Goal: Use online tool/utility: Utilize a website feature to perform a specific function

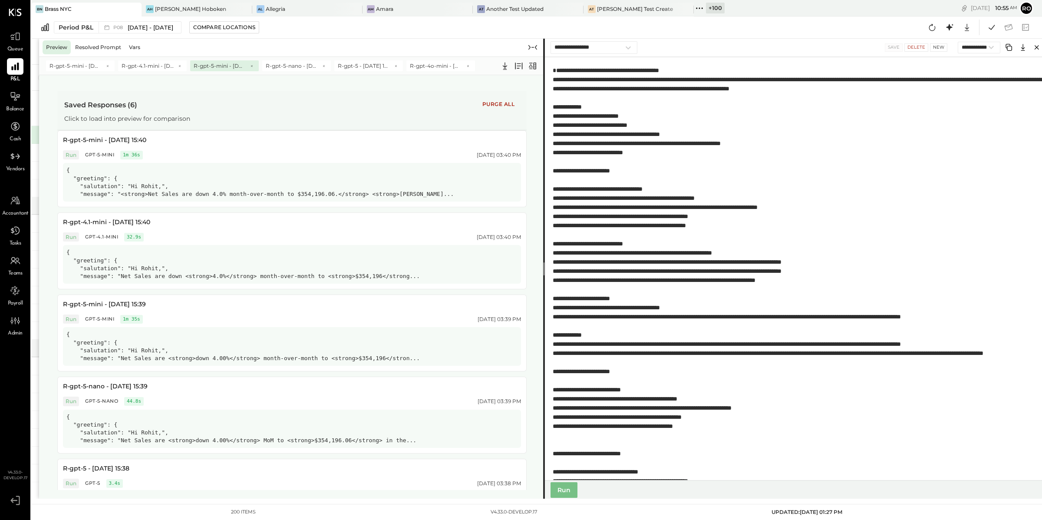
select select "**********"
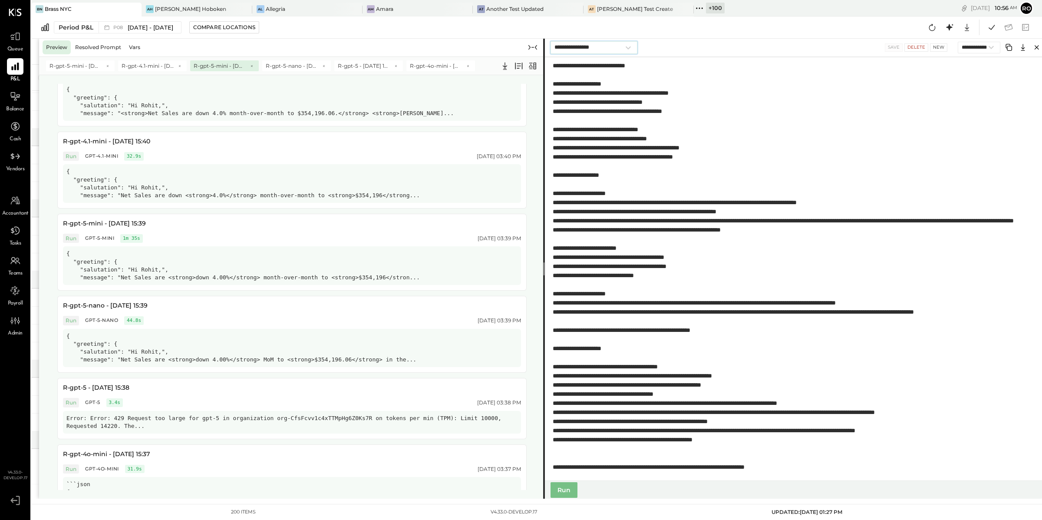
click at [606, 44] on select "**********" at bounding box center [593, 47] width 87 height 13
click at [534, 67] on icon at bounding box center [532, 66] width 7 height 7
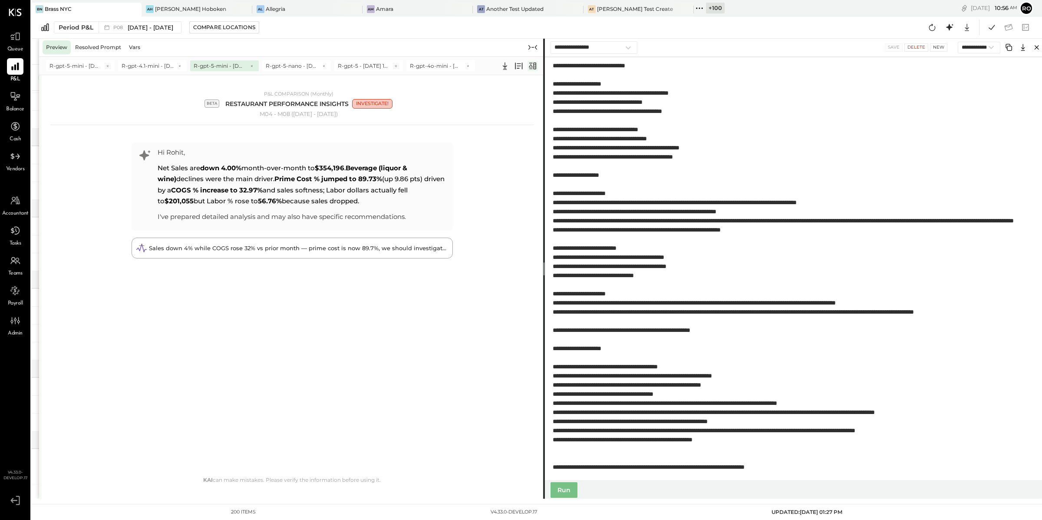
click at [535, 66] on icon at bounding box center [532, 66] width 10 height 10
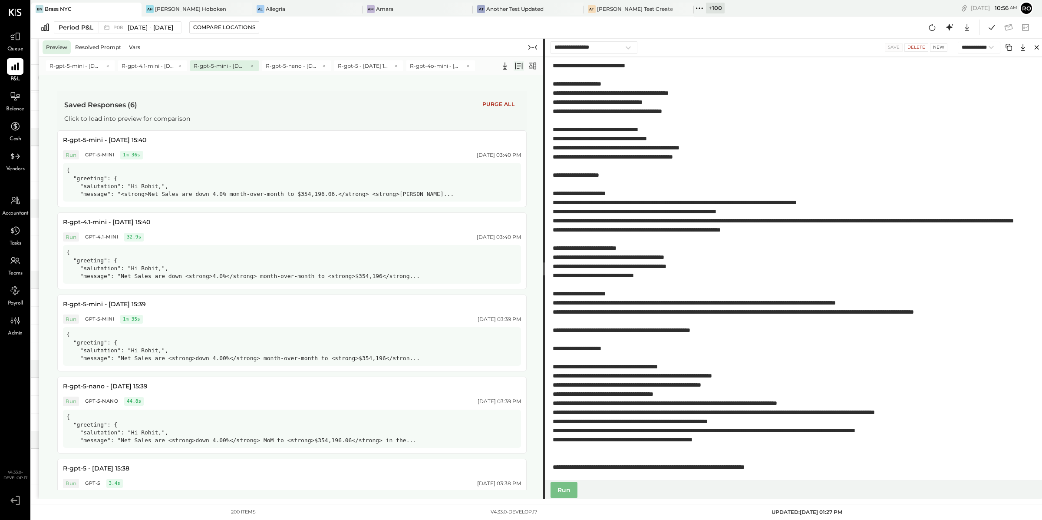
click at [518, 65] on icon at bounding box center [519, 66] width 10 height 10
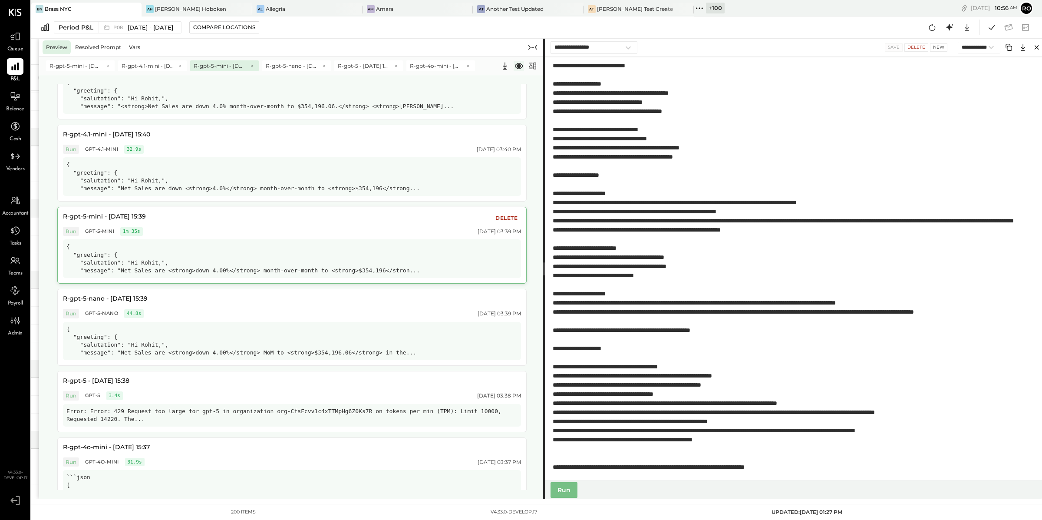
scroll to position [128, 0]
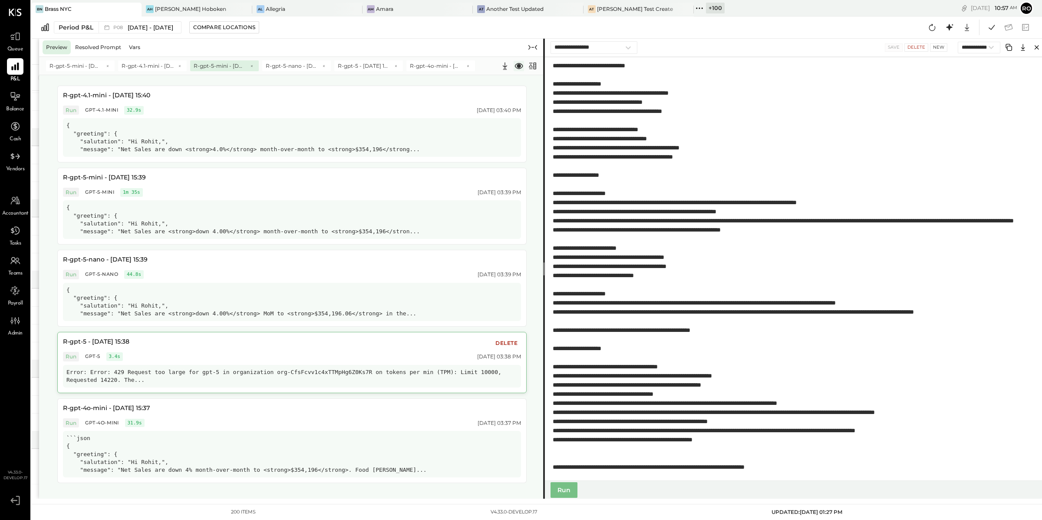
click at [195, 379] on div "Error: Error: 429 Request too large for gpt-5 in organization org-CfsFcvv1c4xTT…" at bounding box center [292, 376] width 458 height 23
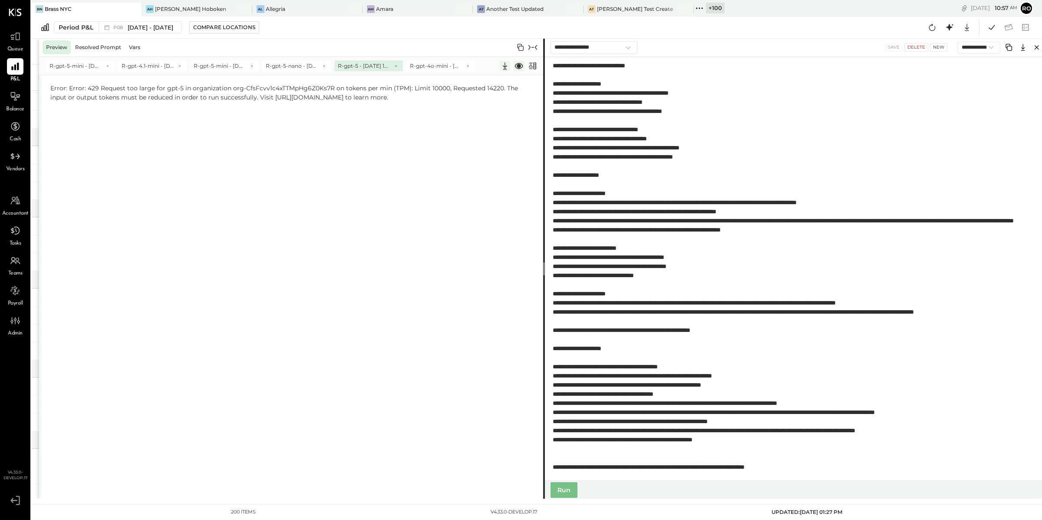
click at [504, 69] on icon at bounding box center [505, 66] width 10 height 10
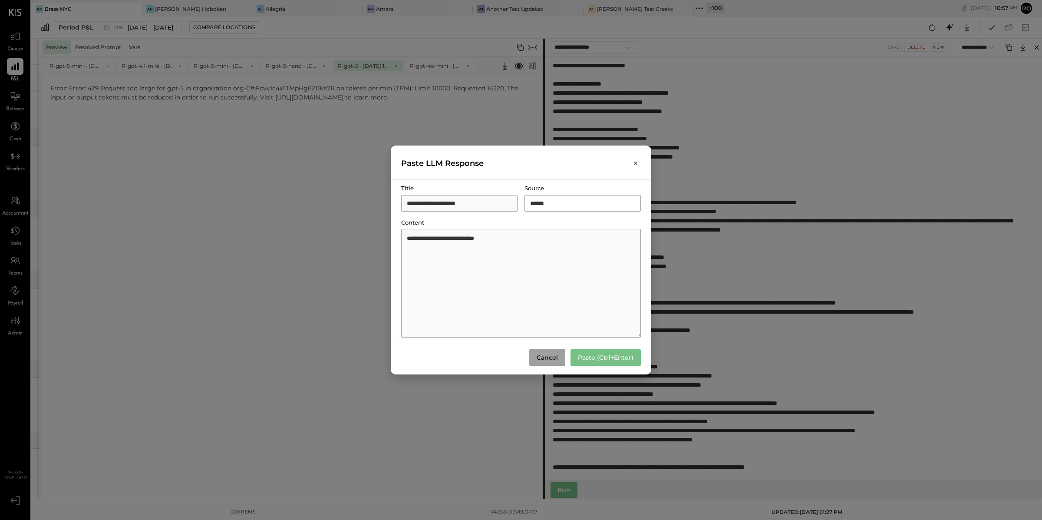
click at [552, 361] on button "Cancel" at bounding box center [547, 357] width 36 height 16
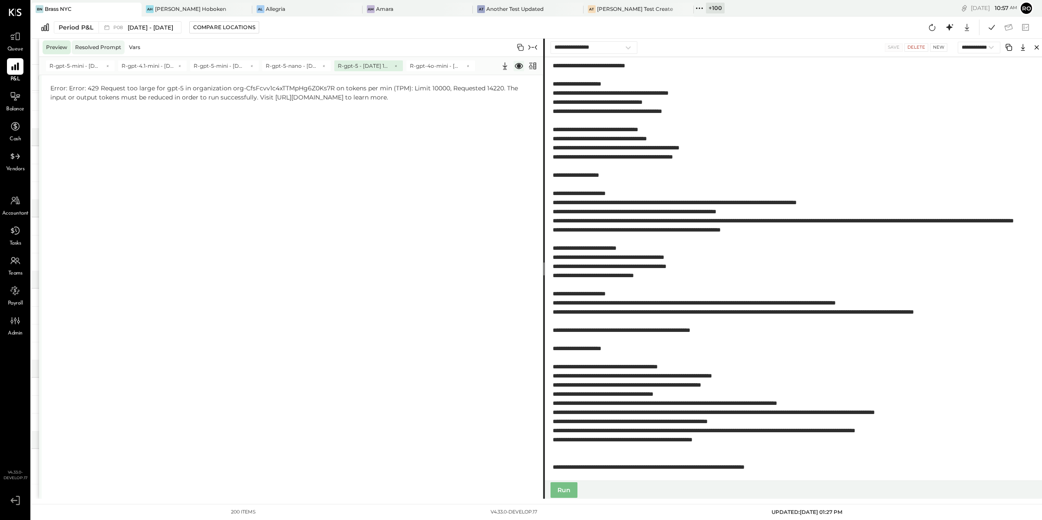
click at [90, 46] on div "Resolved Prompt" at bounding box center [98, 47] width 53 height 14
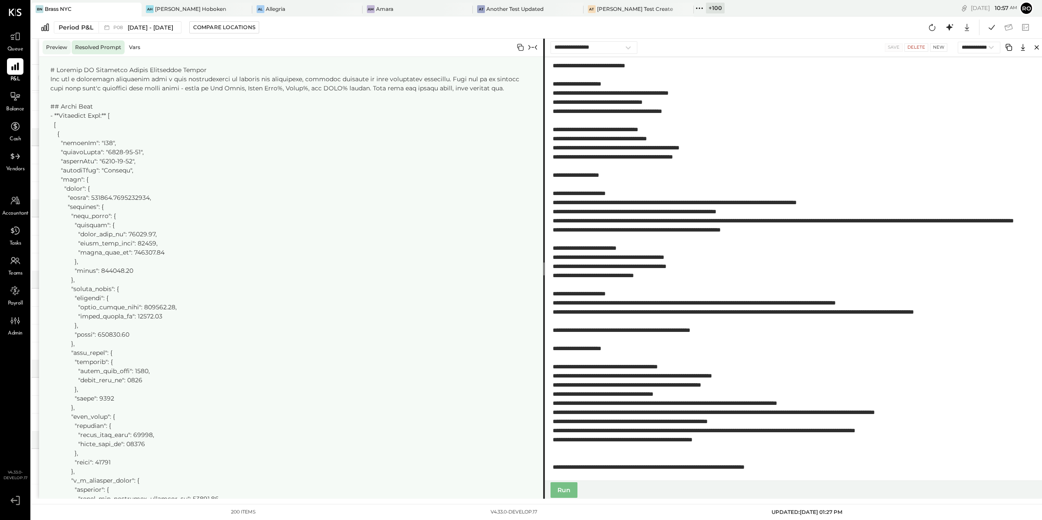
click at [61, 48] on div "Preview" at bounding box center [57, 47] width 28 height 14
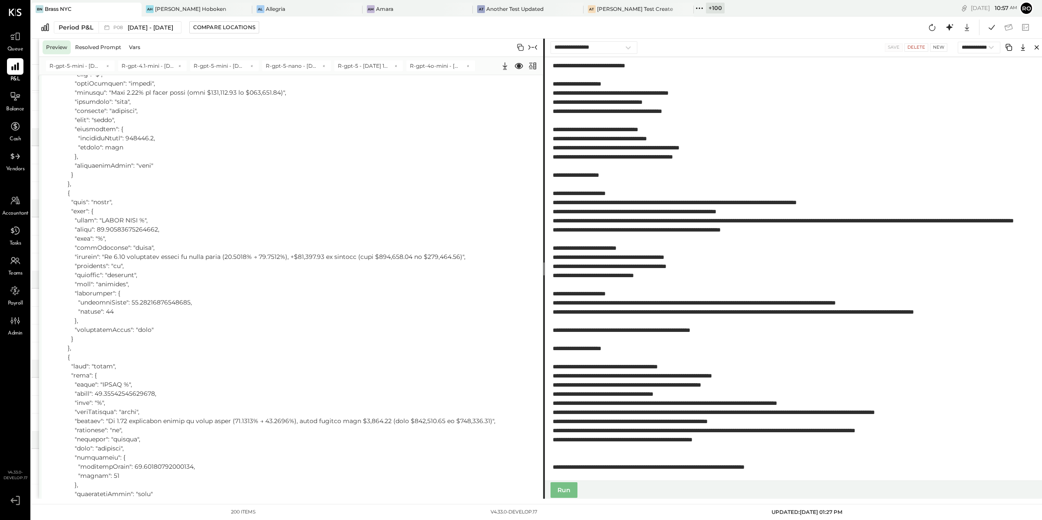
scroll to position [0, 0]
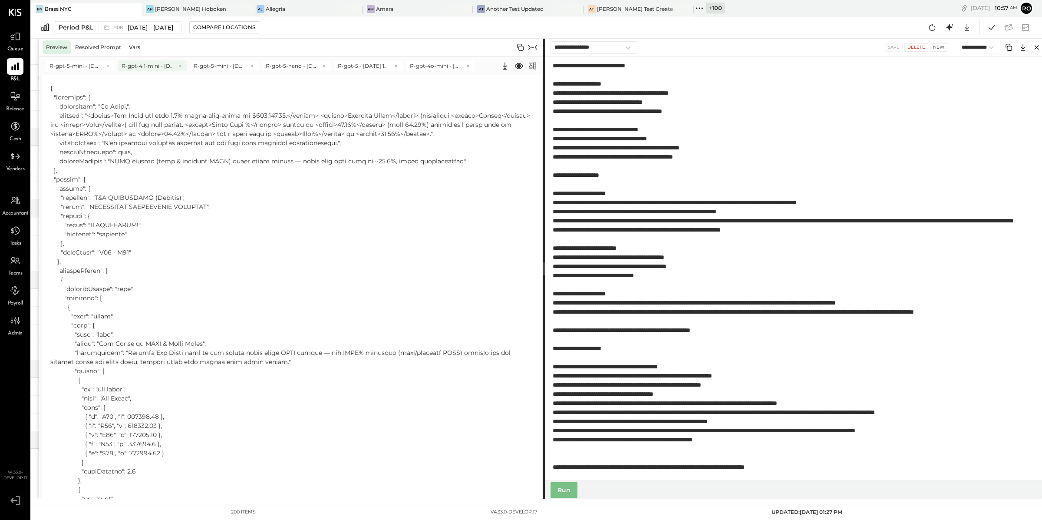
click at [144, 62] on span "R-gpt-4.1-mini - Sep 3 15:40" at bounding box center [148, 65] width 52 height 7
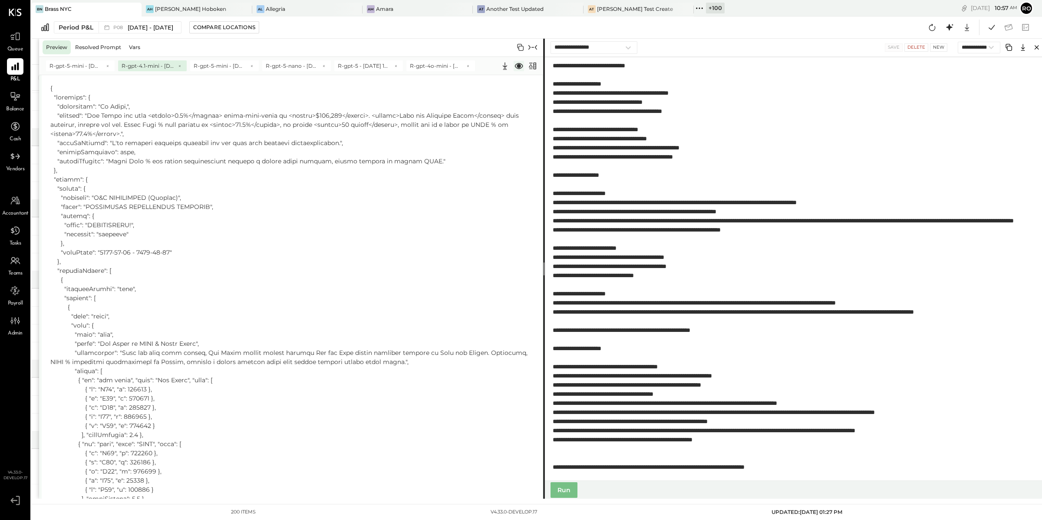
click at [519, 67] on icon at bounding box center [519, 66] width 8 height 6
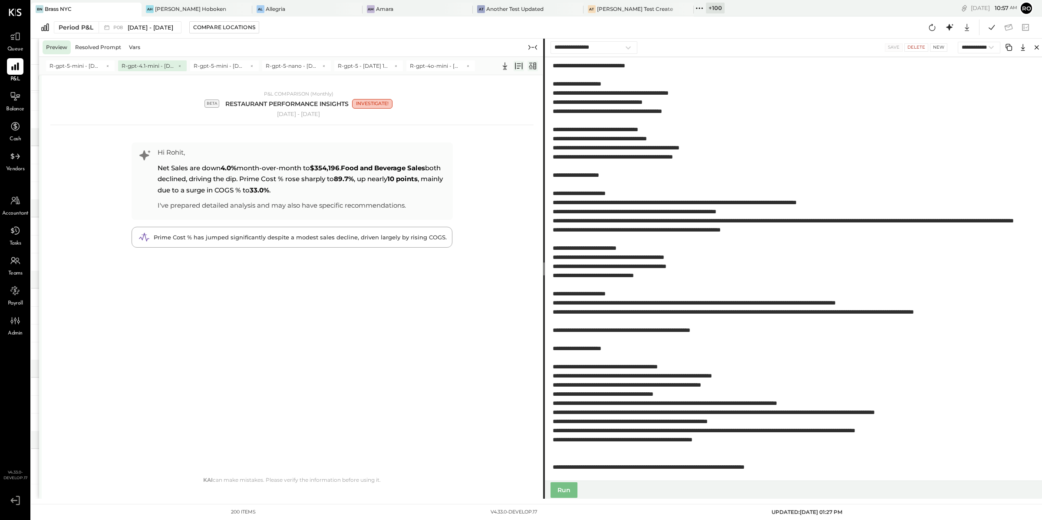
click at [537, 65] on icon at bounding box center [532, 66] width 10 height 10
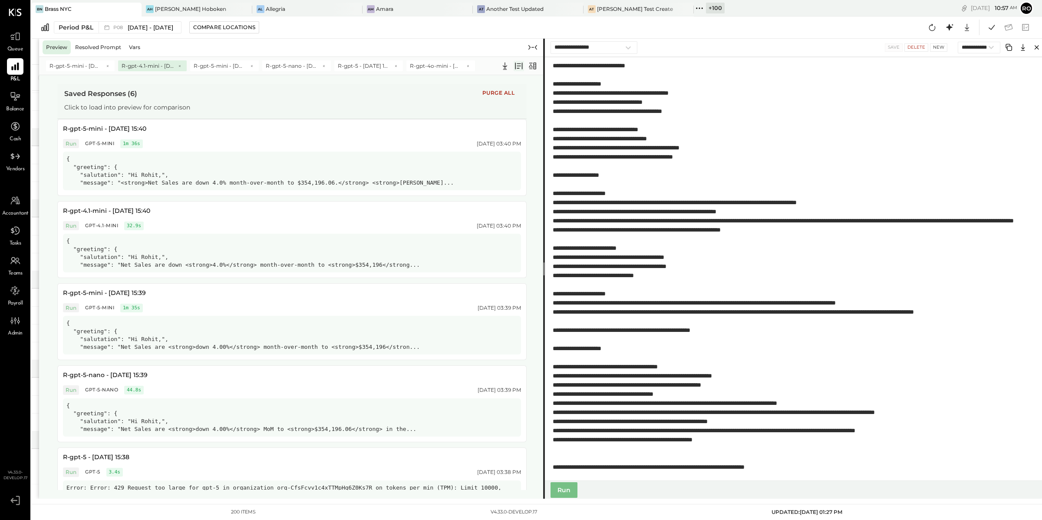
scroll to position [128, 0]
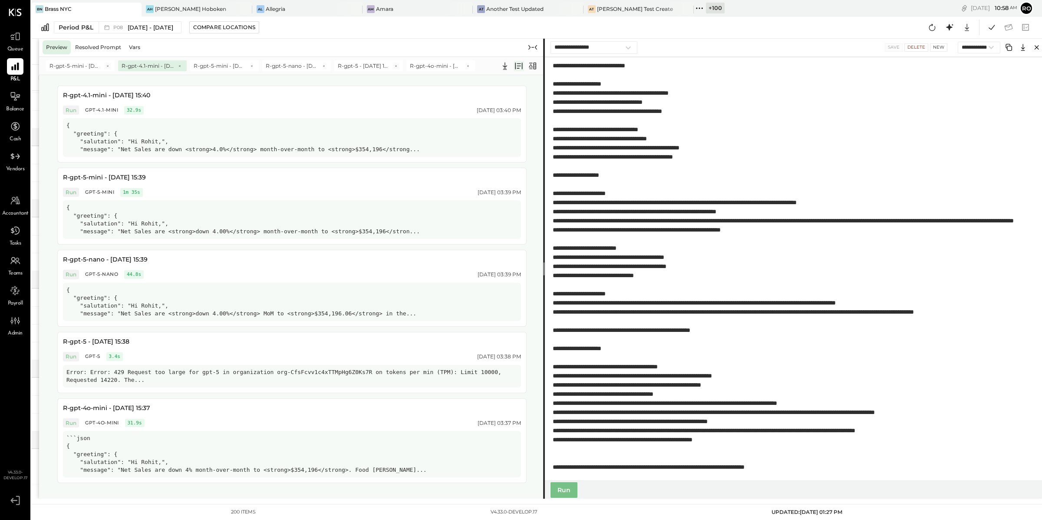
click at [516, 69] on icon at bounding box center [519, 66] width 10 height 10
click at [517, 67] on icon at bounding box center [519, 66] width 10 height 10
click at [540, 65] on div "R-gpt-5-mini - Sep 3 15:40 R-gpt-4.1-mini - Sep 3 15:40 R-gpt-5-mini - Sep 3 15…" at bounding box center [292, 65] width 506 height 18
click at [533, 65] on icon at bounding box center [532, 66] width 10 height 10
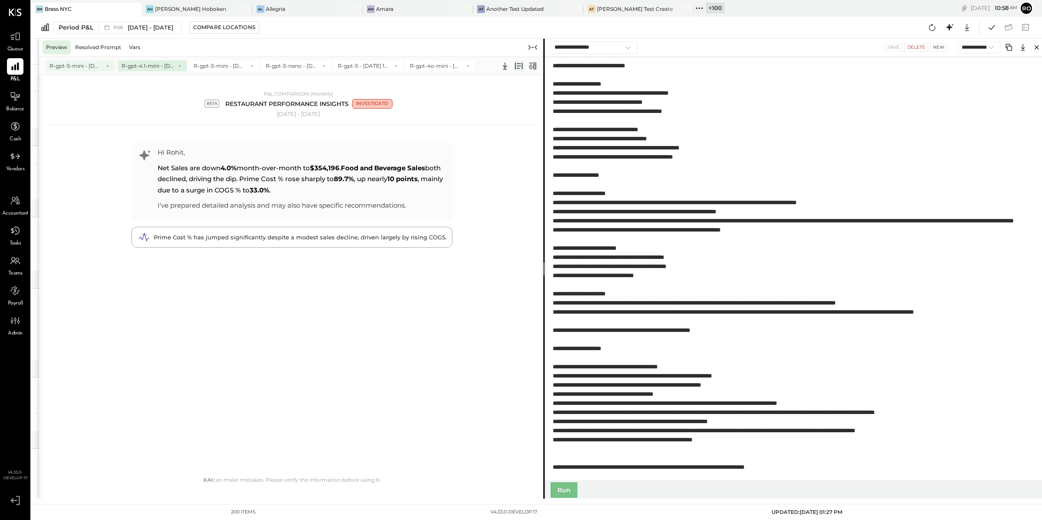
click at [74, 65] on span "R-gpt-5-mini - Sep 3 15:40" at bounding box center [75, 65] width 52 height 7
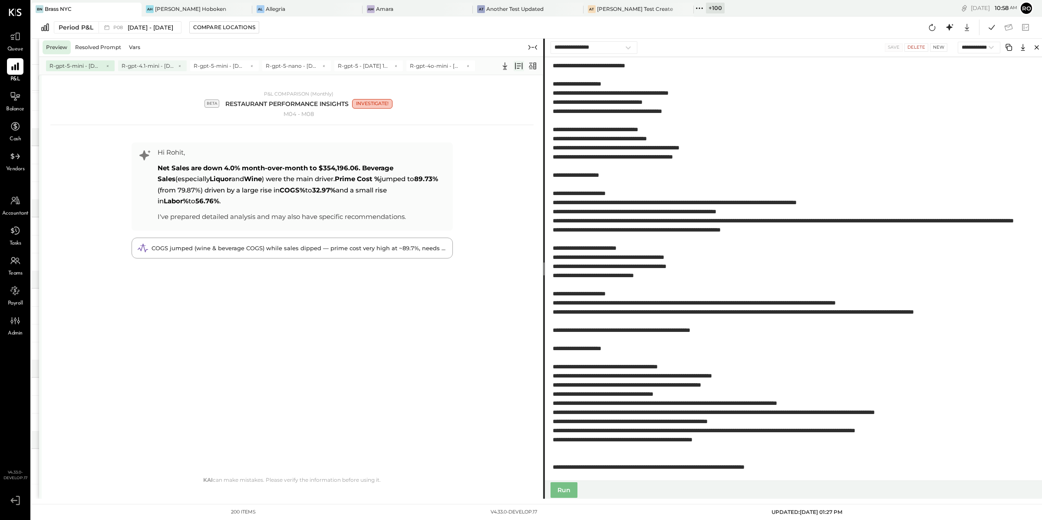
click at [129, 66] on span "R-gpt-4.1-mini - Sep 3 15:40" at bounding box center [148, 65] width 52 height 7
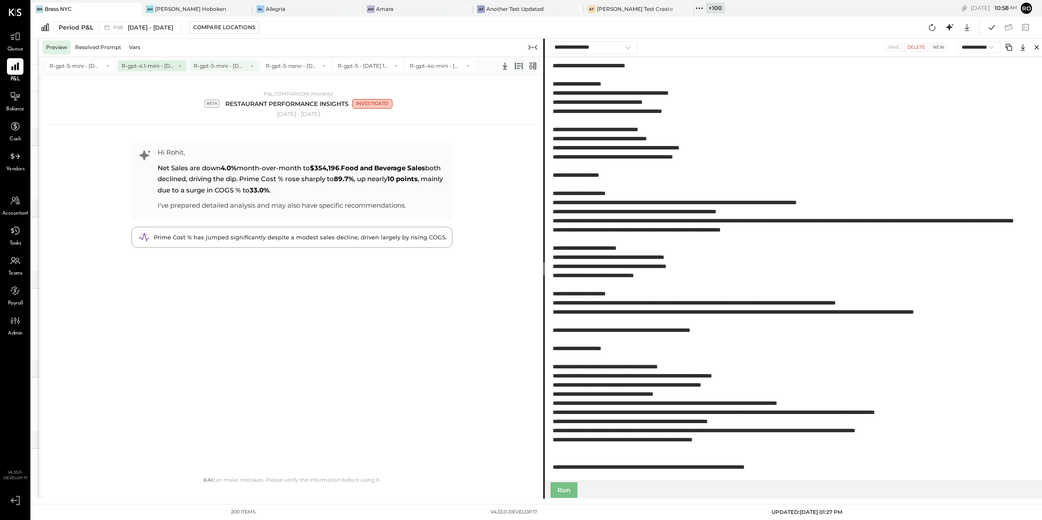
click at [226, 63] on span "R-gpt-5-mini - Sep 3 15:39" at bounding box center [220, 65] width 52 height 7
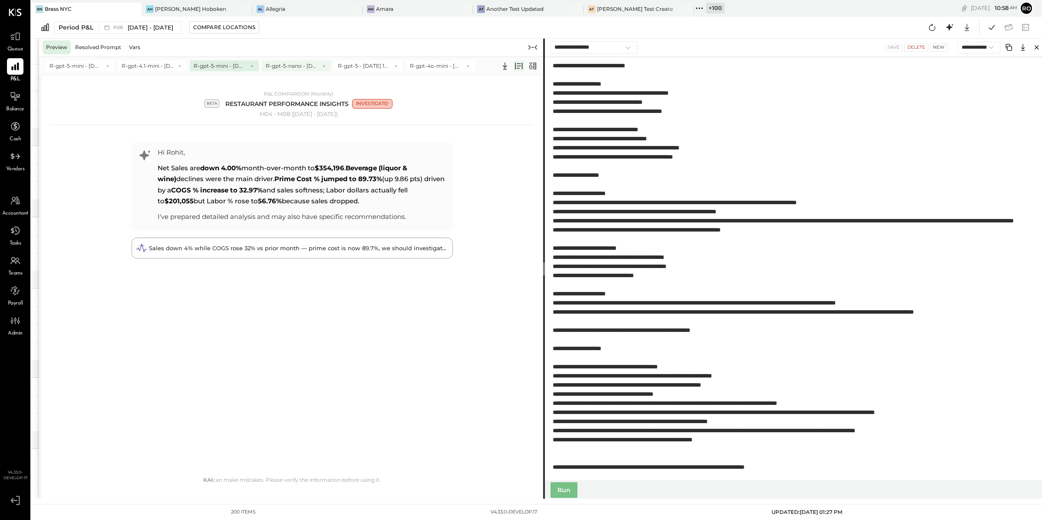
click at [278, 66] on span "R-gpt-5-nano - Sep 3 15:39" at bounding box center [292, 65] width 52 height 7
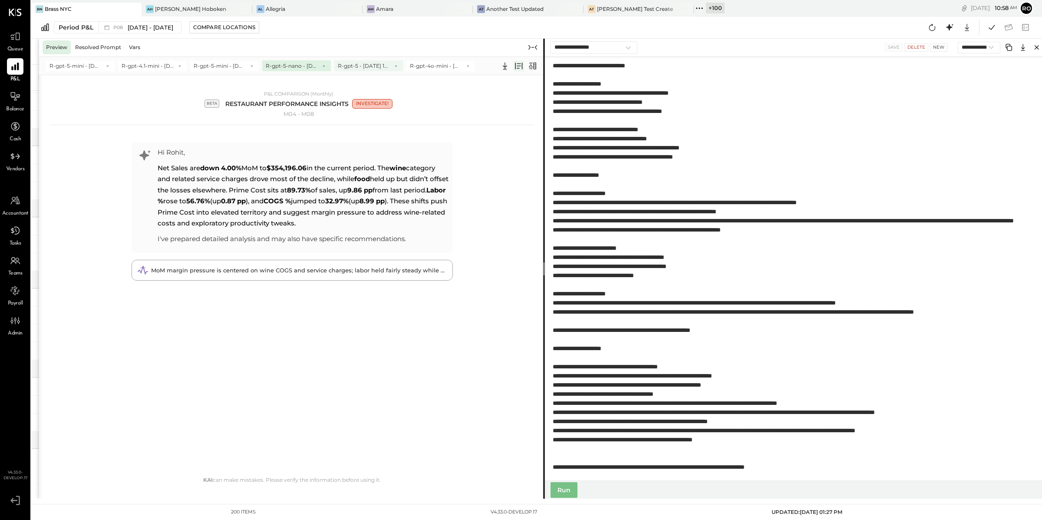
click at [369, 63] on span "R-gpt-5 - Sep 3 15:38" at bounding box center [364, 65] width 52 height 7
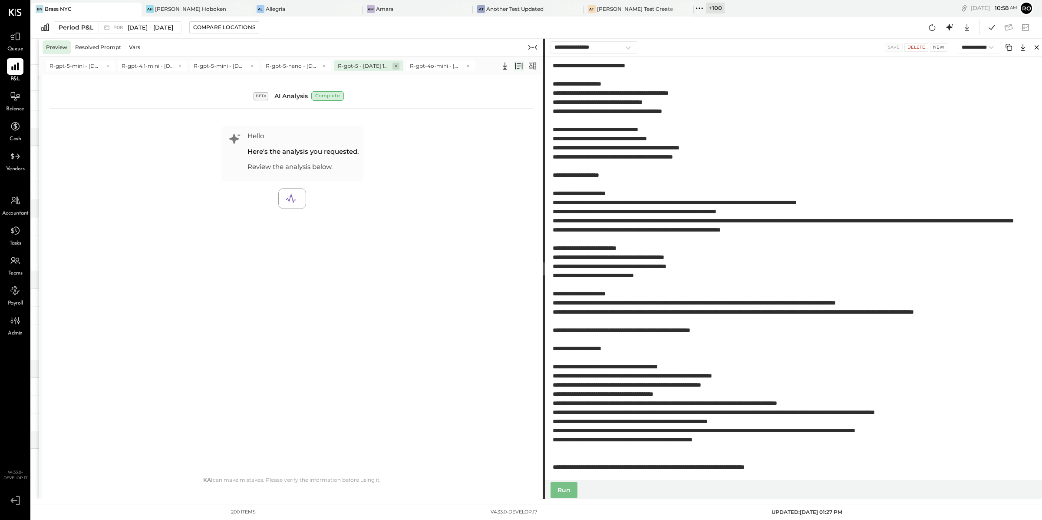
click at [394, 66] on icon at bounding box center [396, 66] width 4 height 4
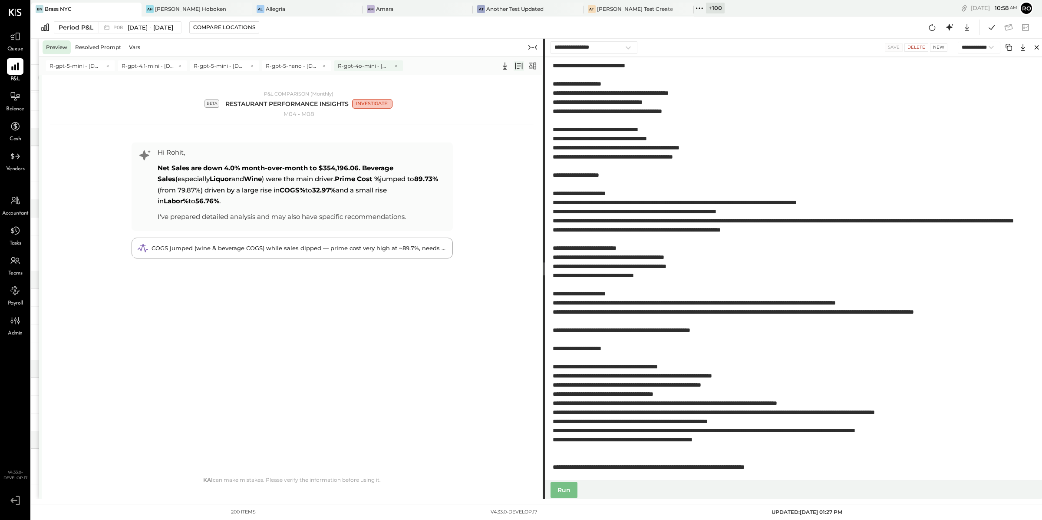
click at [356, 62] on span "R-gpt-4o-mini - Sep 3 15:37" at bounding box center [364, 65] width 52 height 7
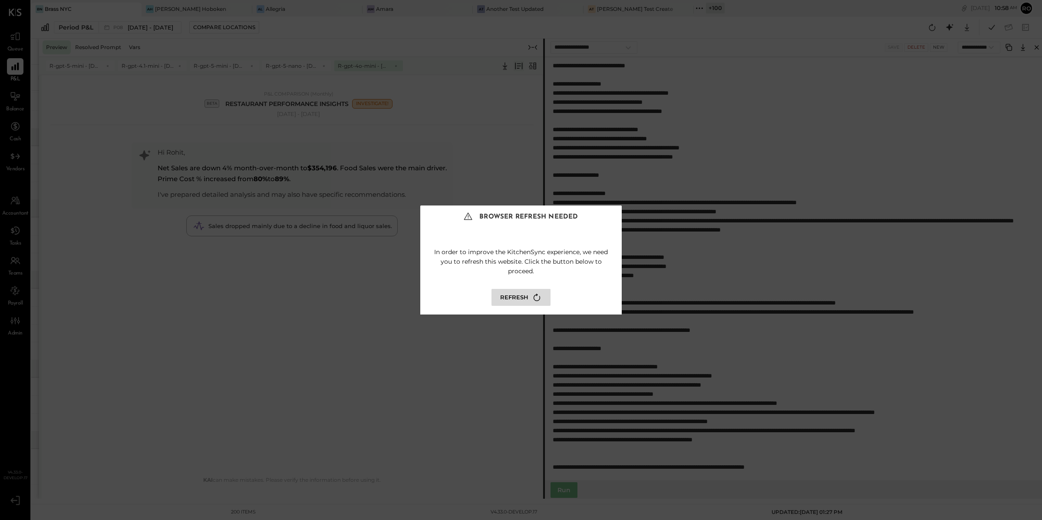
click at [345, 271] on div "Browser Refresh Needed In order to improve the KitchenSync experience, we need …" at bounding box center [521, 260] width 1042 height 520
click at [524, 293] on button "Refresh" at bounding box center [520, 297] width 59 height 17
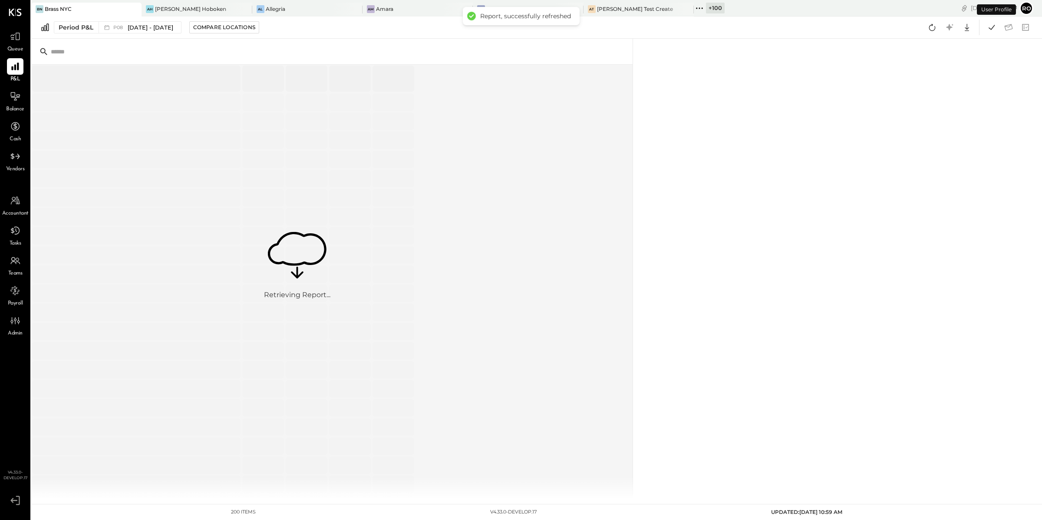
select select "**********"
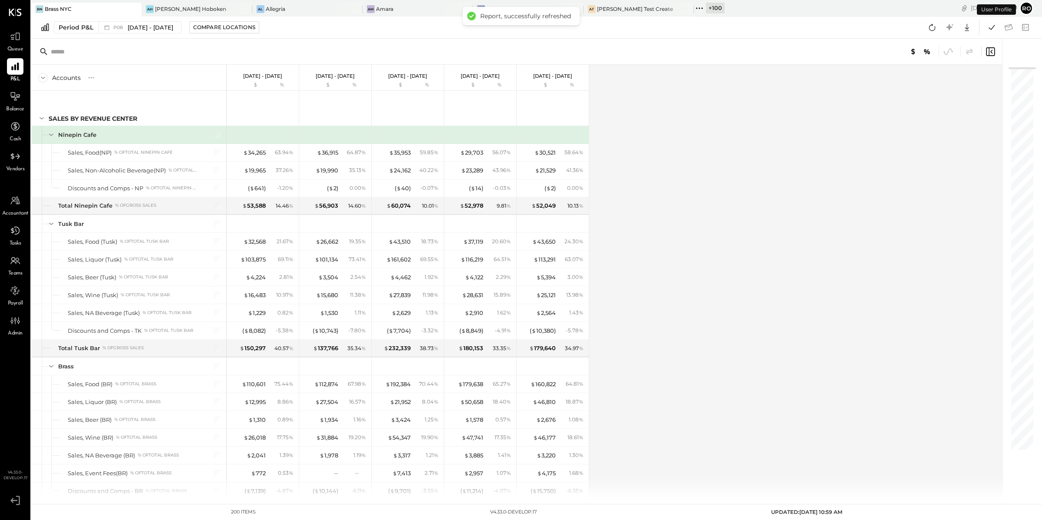
type textarea "**********"
click at [953, 23] on icon at bounding box center [949, 27] width 11 height 11
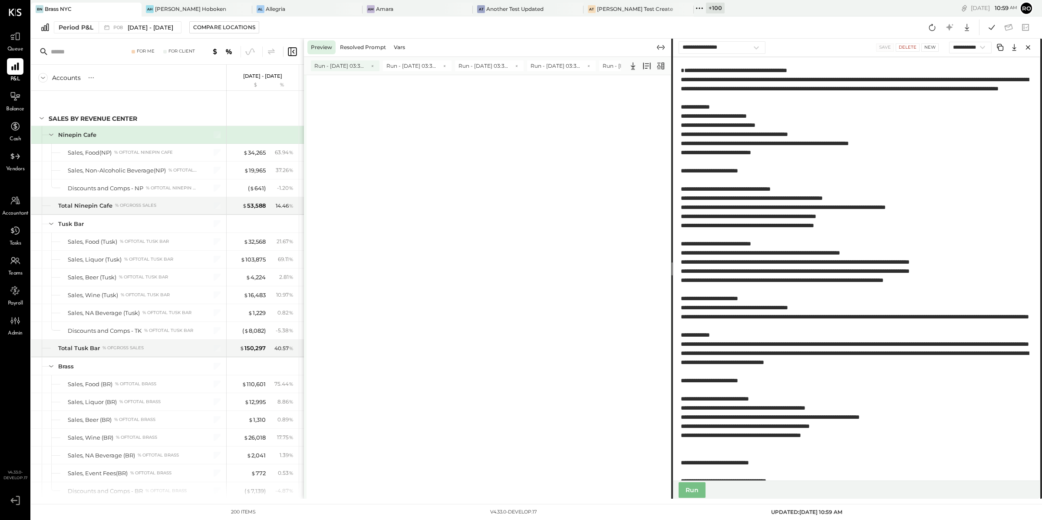
click at [327, 64] on span "Run - [DATE] 03:37 PM" at bounding box center [340, 65] width 52 height 7
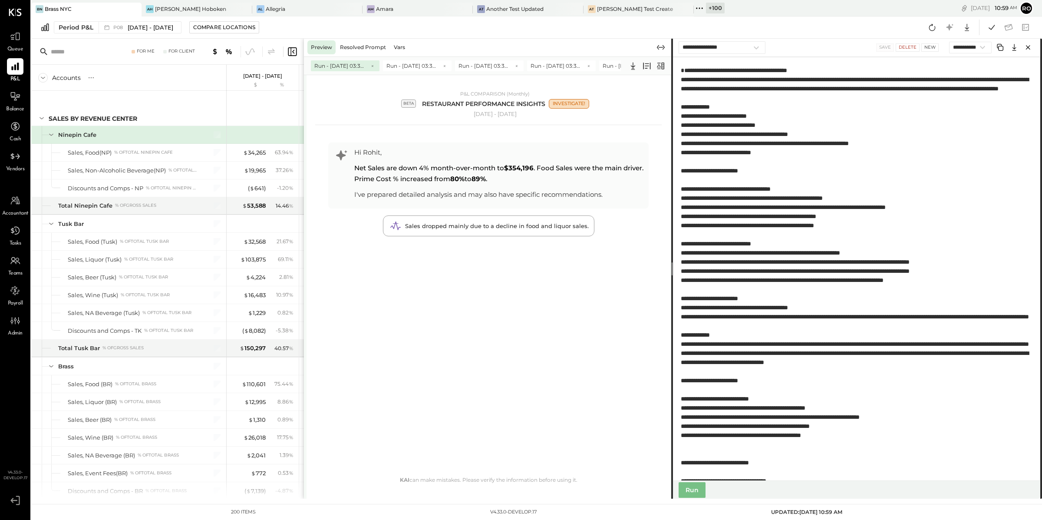
click at [414, 58] on div "Run - [DATE] 03:37 PM Run - [DATE] 03:38 PM Run - [DATE] 03:39 PM Run - [DATE] …" at bounding box center [488, 65] width 369 height 18
click at [412, 67] on span "Run - [DATE] 03:38 PM" at bounding box center [412, 65] width 52 height 7
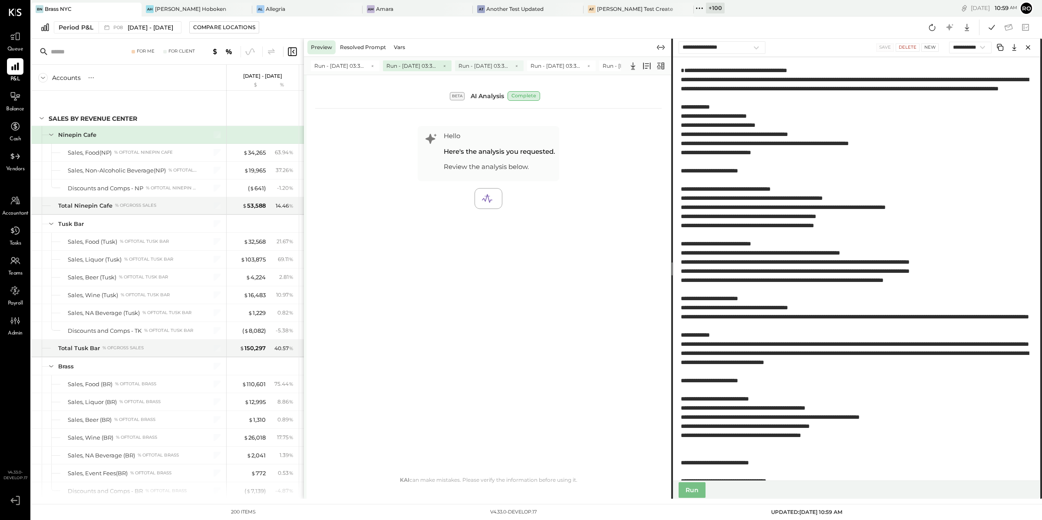
click at [483, 66] on span "Run - [DATE] 03:39 PM" at bounding box center [484, 65] width 52 height 7
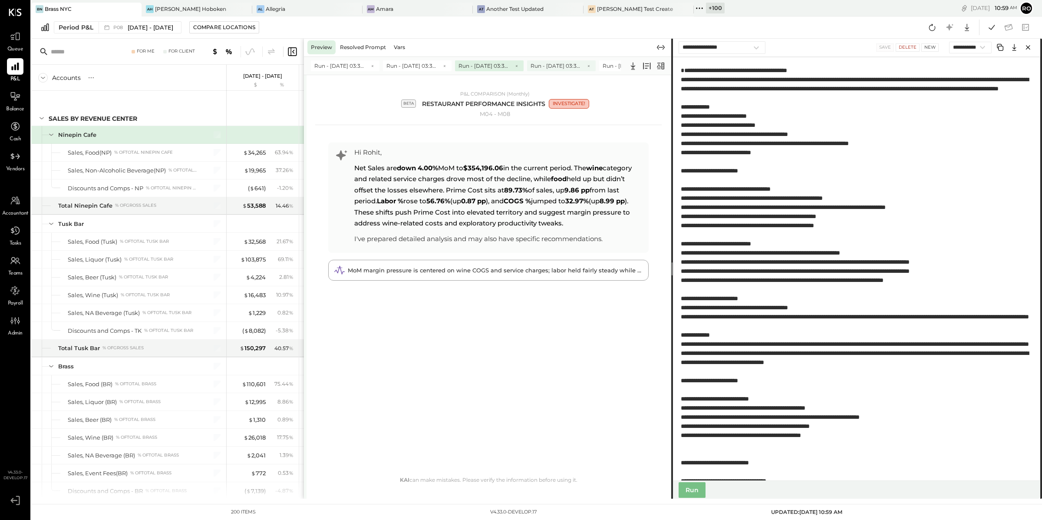
click at [554, 65] on span "Run - [DATE] 03:39 PM" at bounding box center [557, 65] width 52 height 7
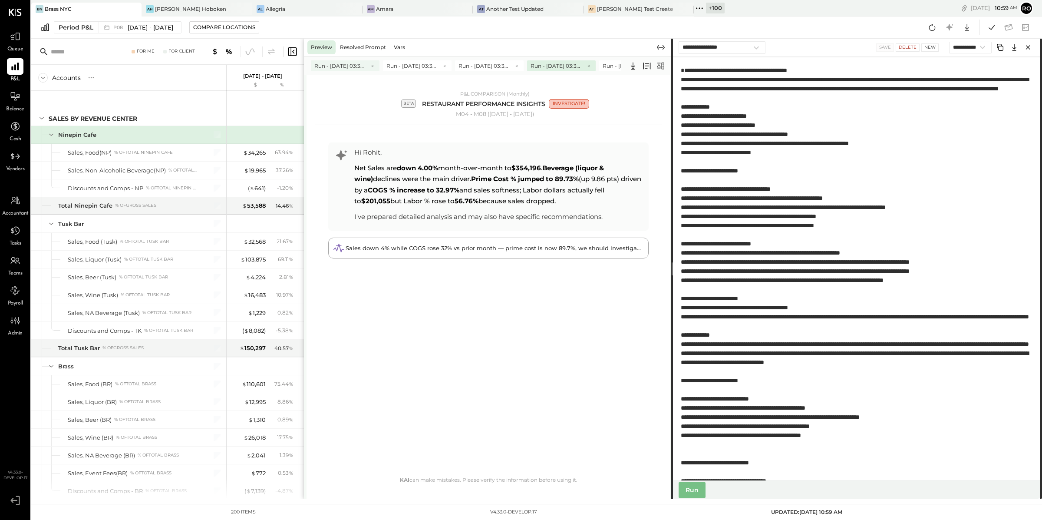
click at [333, 62] on span "Run - [DATE] 03:37 PM" at bounding box center [340, 65] width 52 height 7
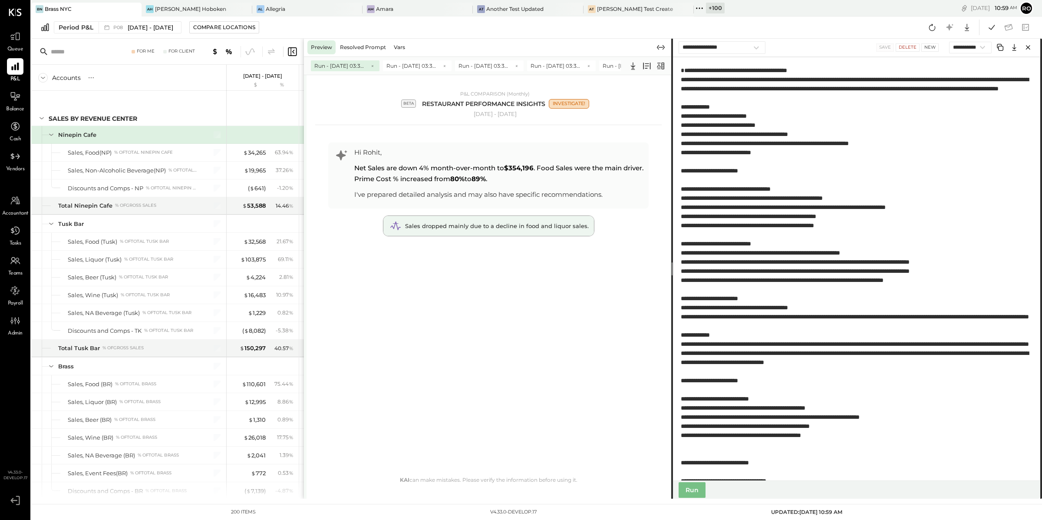
click at [454, 221] on div "Sales dropped mainly due to a decline in food and liquor sales." at bounding box center [488, 226] width 211 height 20
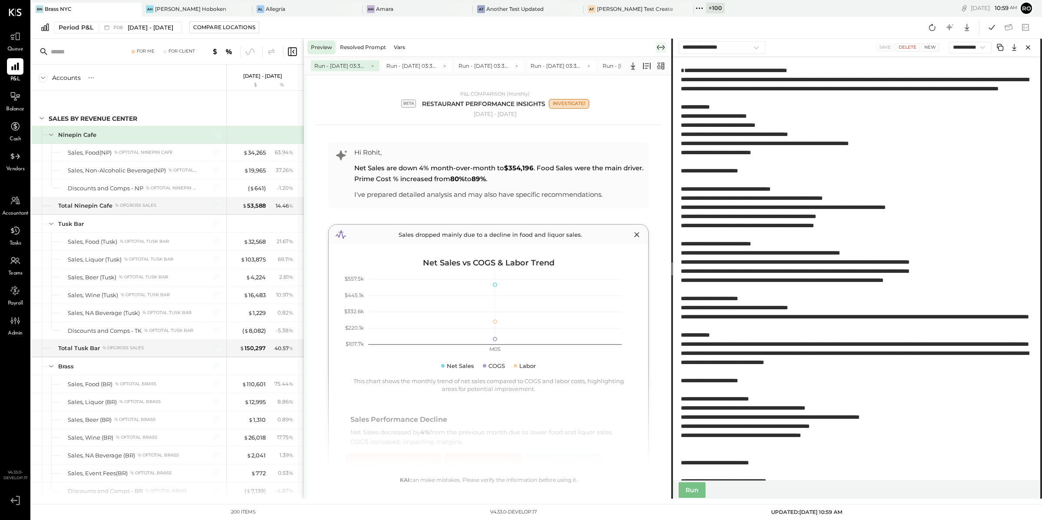
click at [663, 46] on icon at bounding box center [661, 47] width 10 height 10
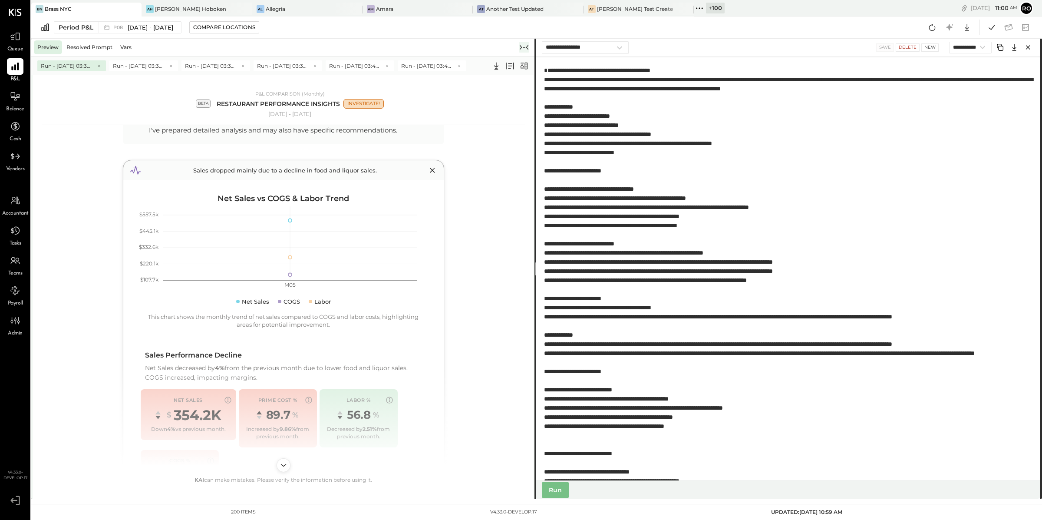
scroll to position [65, 0]
click at [130, 72] on div "Run - [DATE] 03:37 PM Run - [DATE] 03:38 PM Run - [DATE] 03:39 PM Run - [DATE] …" at bounding box center [283, 65] width 506 height 18
click at [131, 68] on span "Run - [DATE] 03:38 PM" at bounding box center [139, 65] width 52 height 7
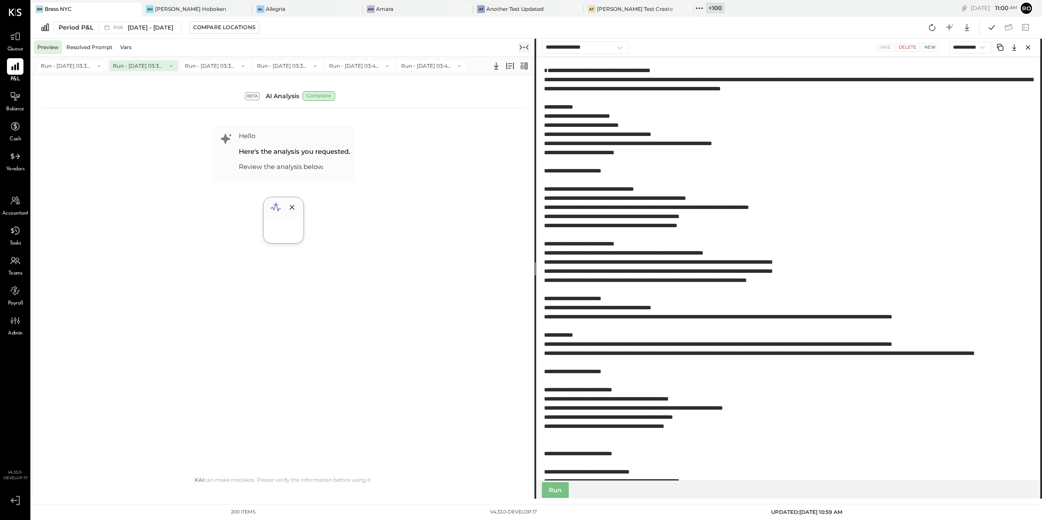
click at [287, 223] on div at bounding box center [284, 232] width 40 height 22
click at [72, 66] on span "Run - [DATE] 03:37 PM" at bounding box center [67, 65] width 52 height 7
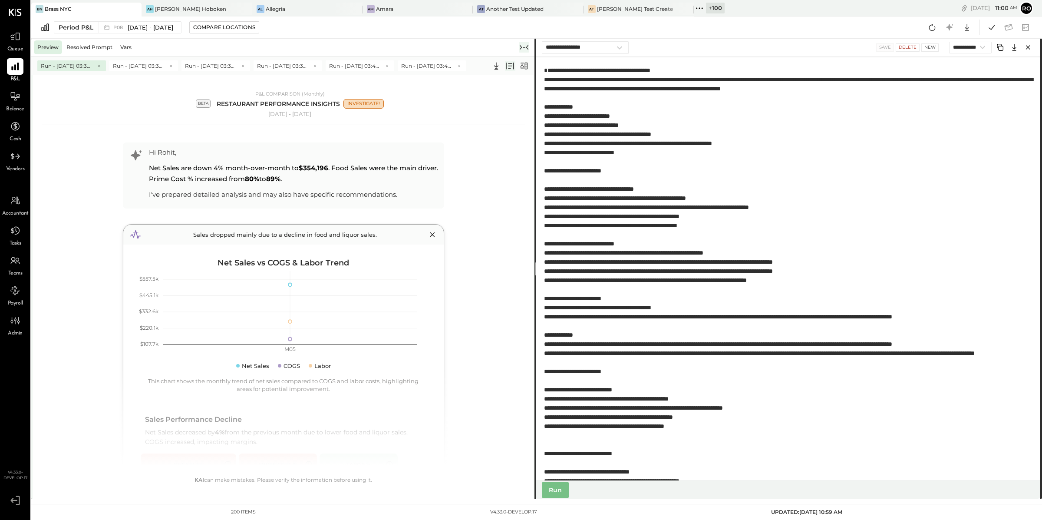
click at [510, 64] on icon at bounding box center [510, 66] width 10 height 10
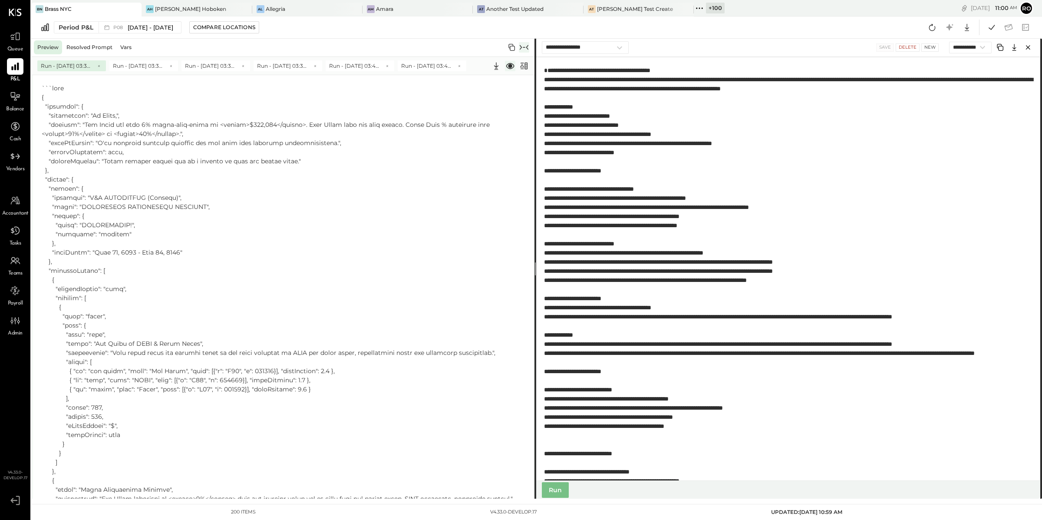
click at [511, 66] on icon at bounding box center [510, 66] width 8 height 6
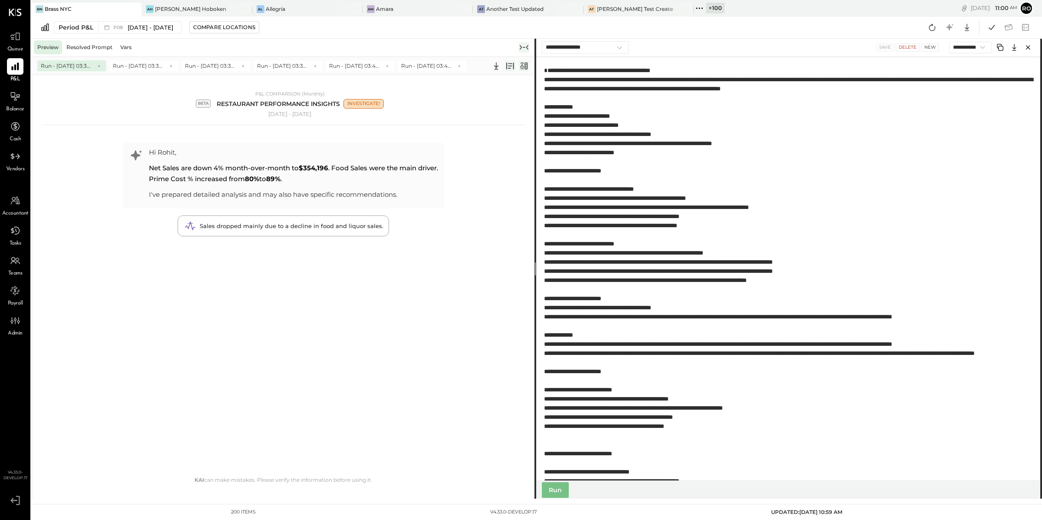
click at [524, 67] on icon at bounding box center [524, 66] width 10 height 10
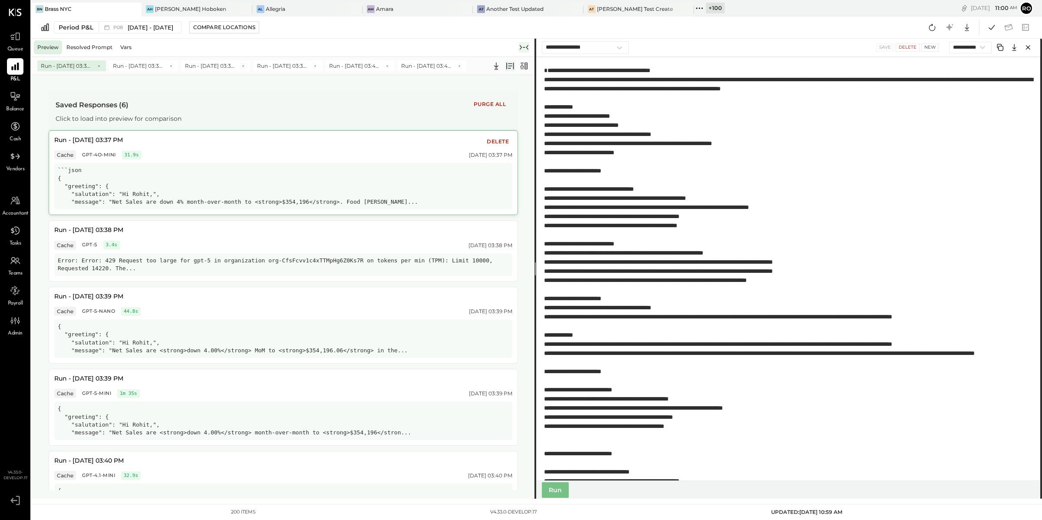
click at [239, 146] on div "Run - [DATE] 03:37 PM Delete" at bounding box center [283, 141] width 458 height 11
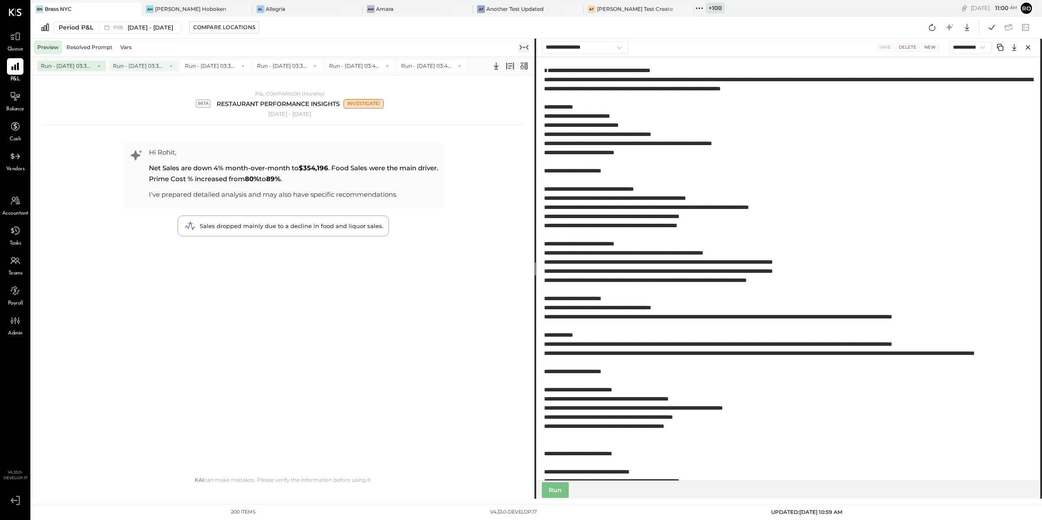
click at [136, 69] on span "Run - [DATE] 03:38 PM" at bounding box center [139, 65] width 52 height 7
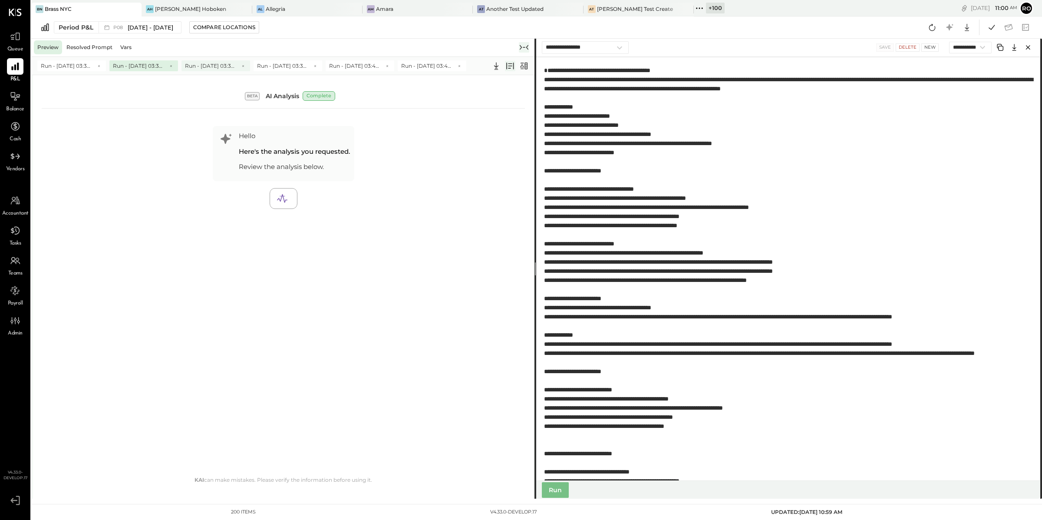
click at [214, 65] on span "Run - [DATE] 03:39 PM" at bounding box center [211, 65] width 52 height 7
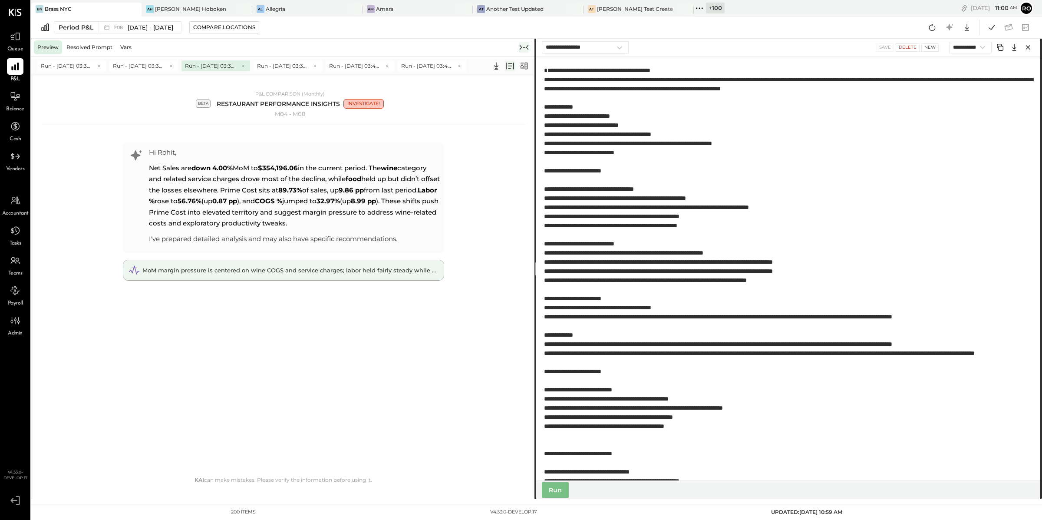
click at [289, 272] on span "MoM margin pressure is centered on wine COGS and service charges; labor held fa…" at bounding box center [314, 270] width 344 height 7
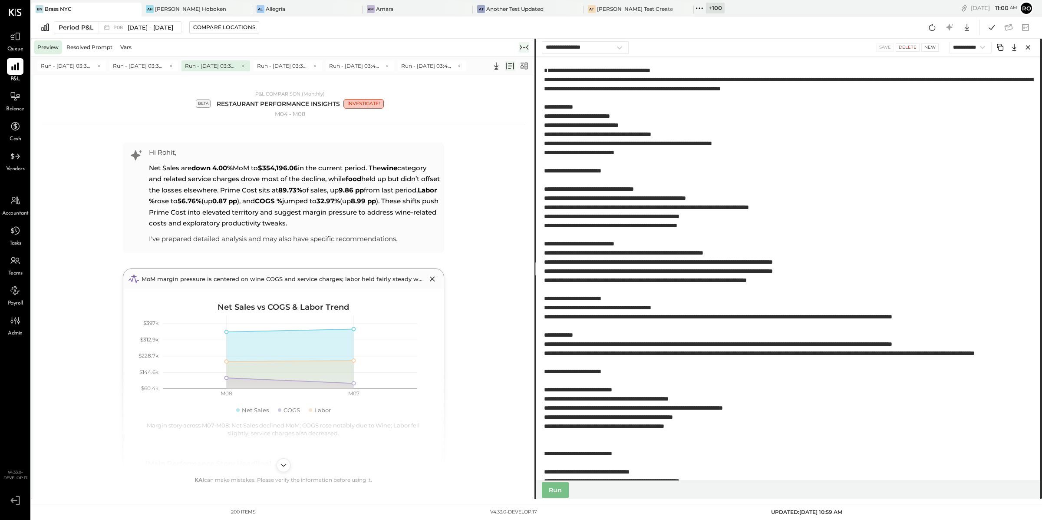
click at [525, 47] on icon at bounding box center [524, 47] width 3 height 0
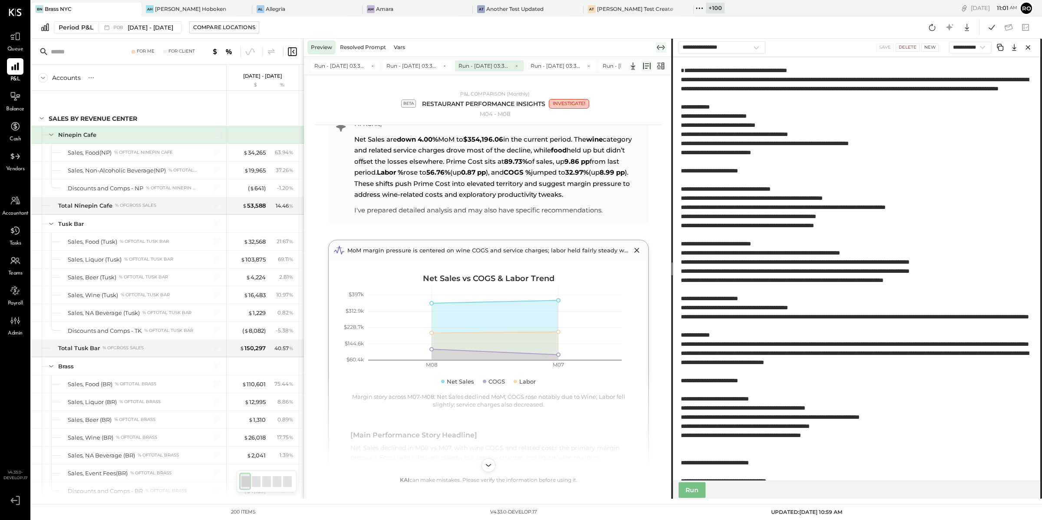
scroll to position [62, 0]
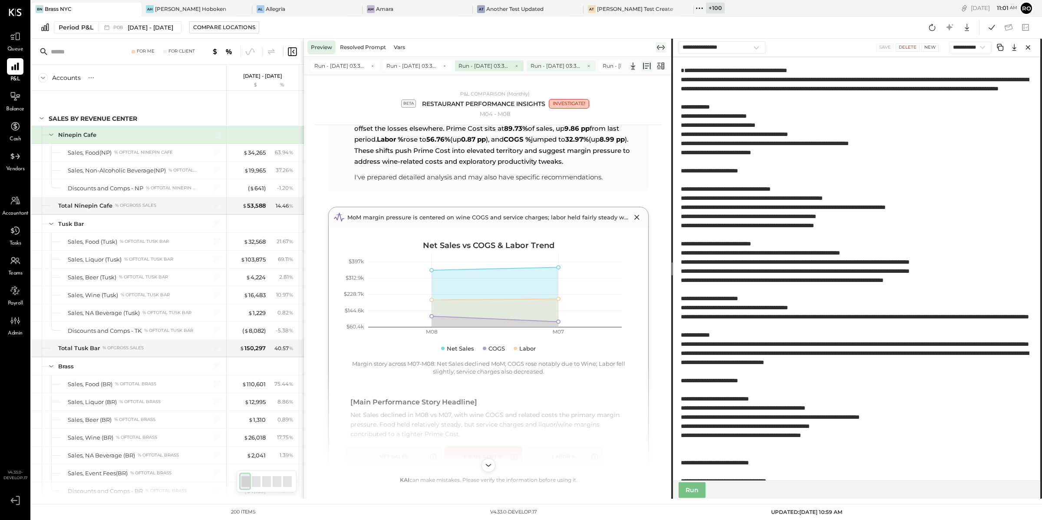
click at [555, 64] on span "Run - [DATE] 03:39 PM" at bounding box center [557, 65] width 52 height 7
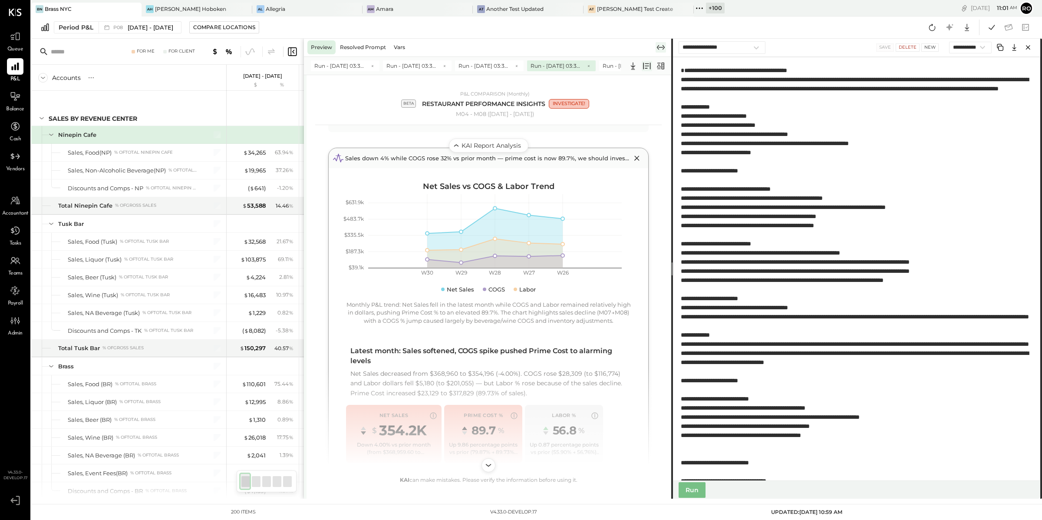
scroll to position [102, 0]
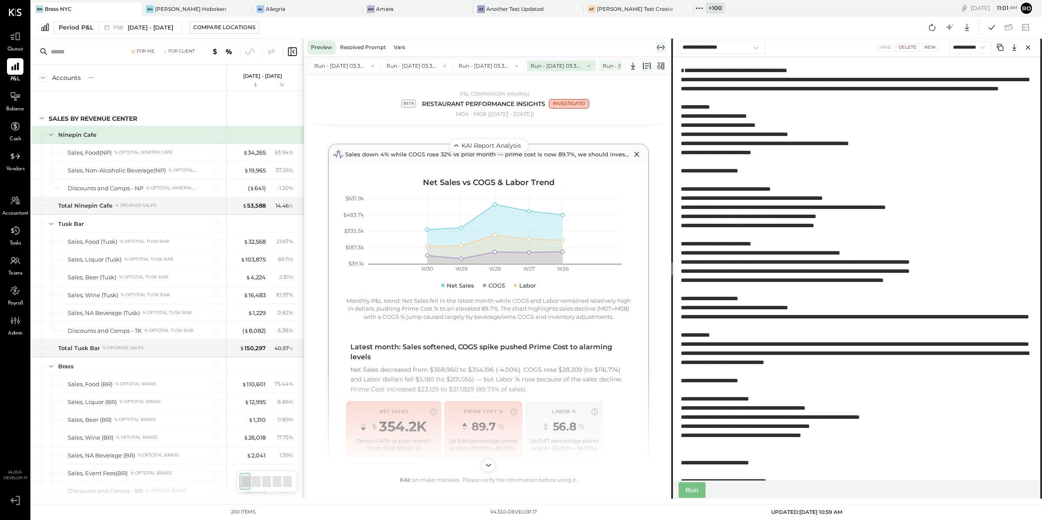
click at [610, 67] on span "Run - [DATE] 03:40 PM" at bounding box center [629, 65] width 52 height 7
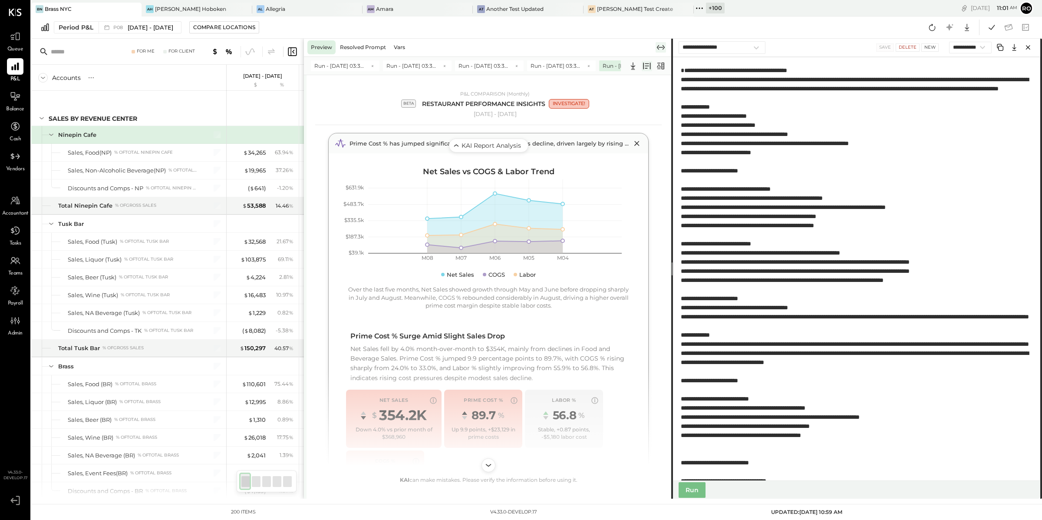
click at [663, 47] on icon at bounding box center [661, 47] width 10 height 10
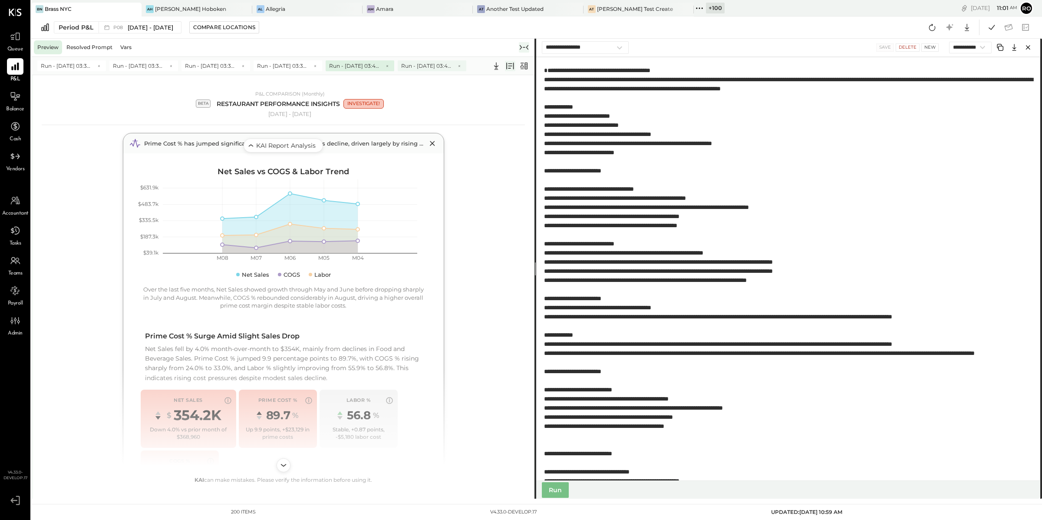
click at [431, 63] on span "Run - [DATE] 03:40 PM" at bounding box center [427, 65] width 52 height 7
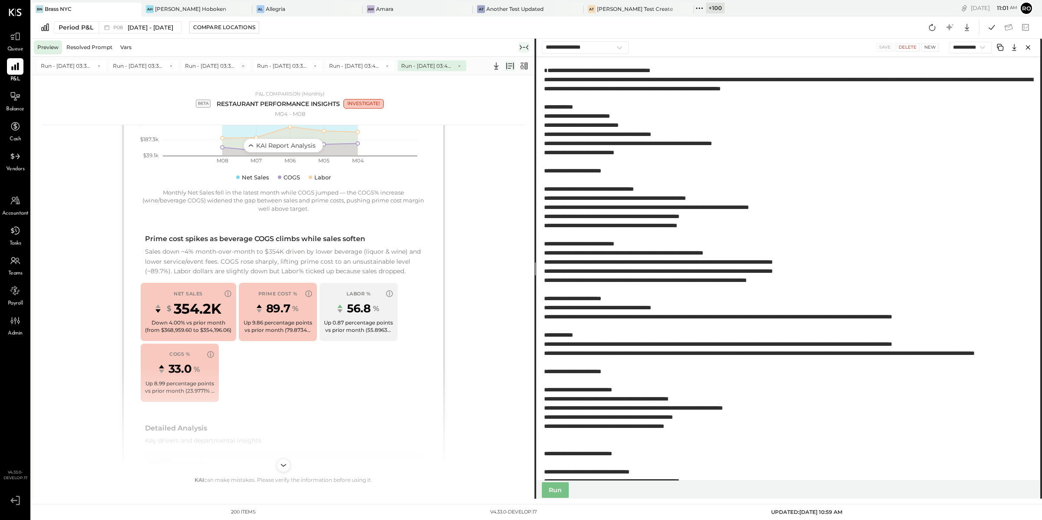
scroll to position [150, 0]
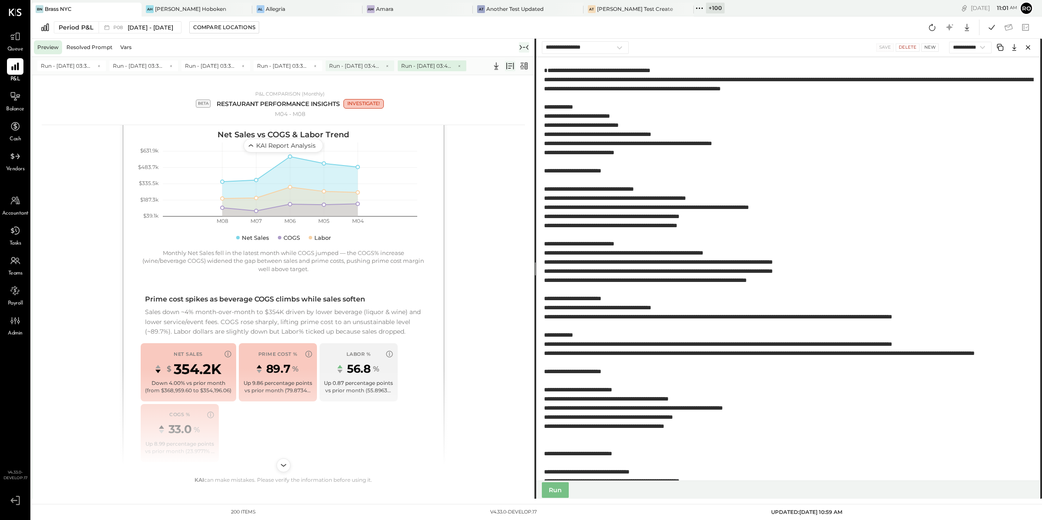
click at [366, 65] on span "Run - [DATE] 03:40 PM" at bounding box center [355, 65] width 52 height 7
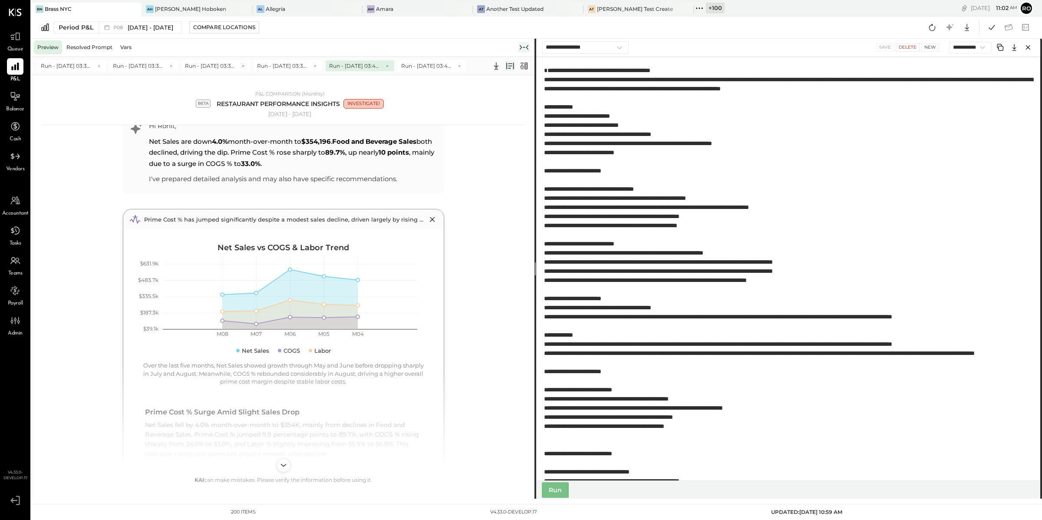
scroll to position [26, 0]
click at [415, 66] on span "Run - [DATE] 03:40 PM" at bounding box center [427, 65] width 52 height 7
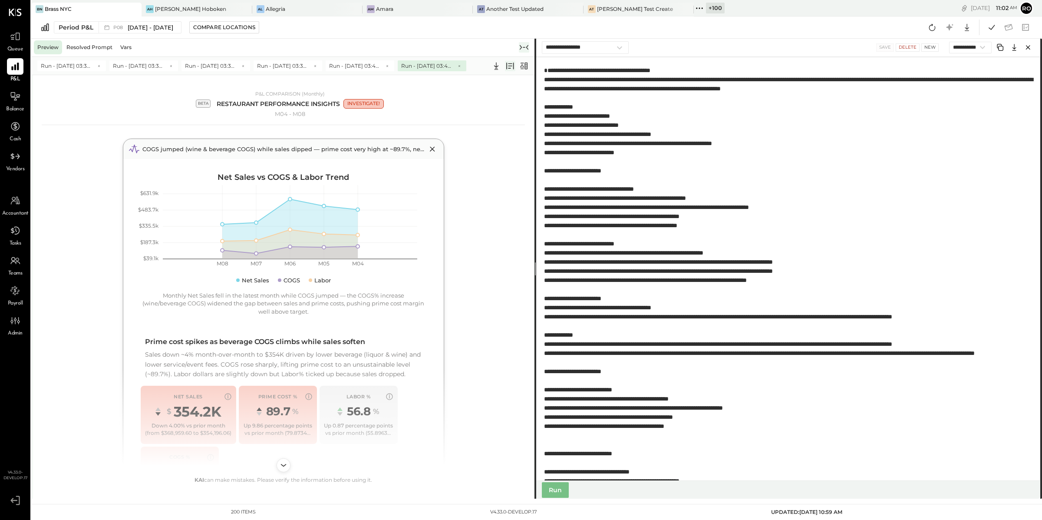
scroll to position [0, 0]
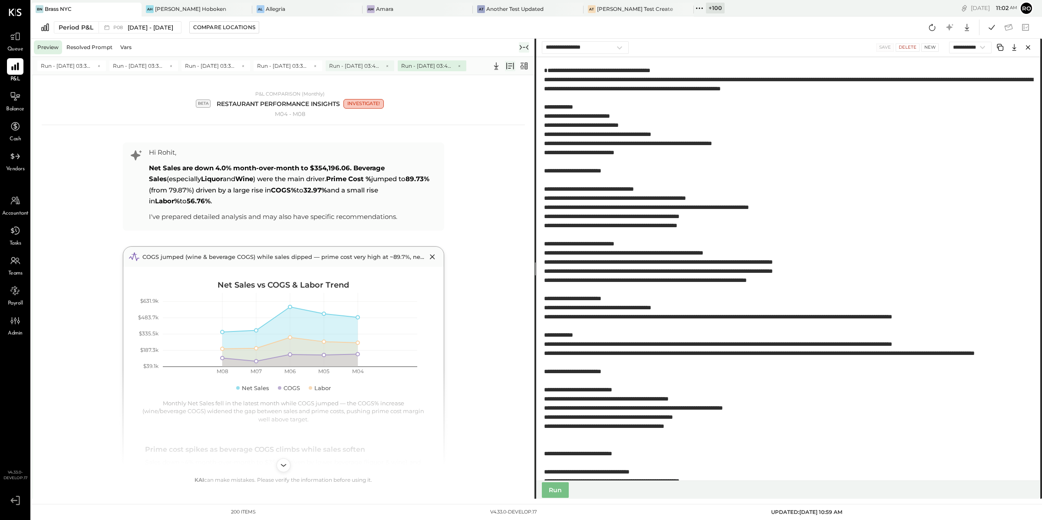
click at [369, 62] on span "Run - [DATE] 03:40 PM" at bounding box center [355, 65] width 52 height 7
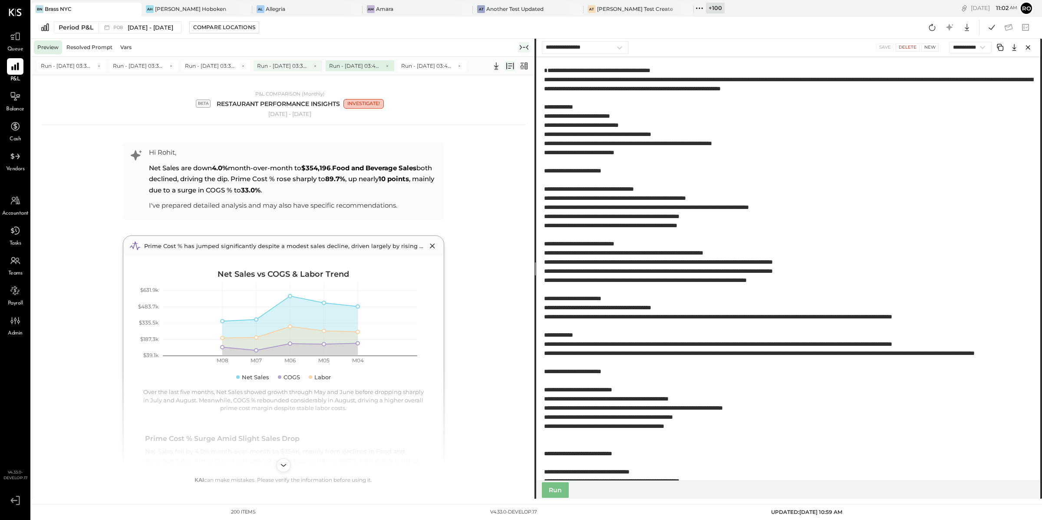
click at [273, 64] on span "Run - [DATE] 03:39 PM" at bounding box center [283, 65] width 52 height 7
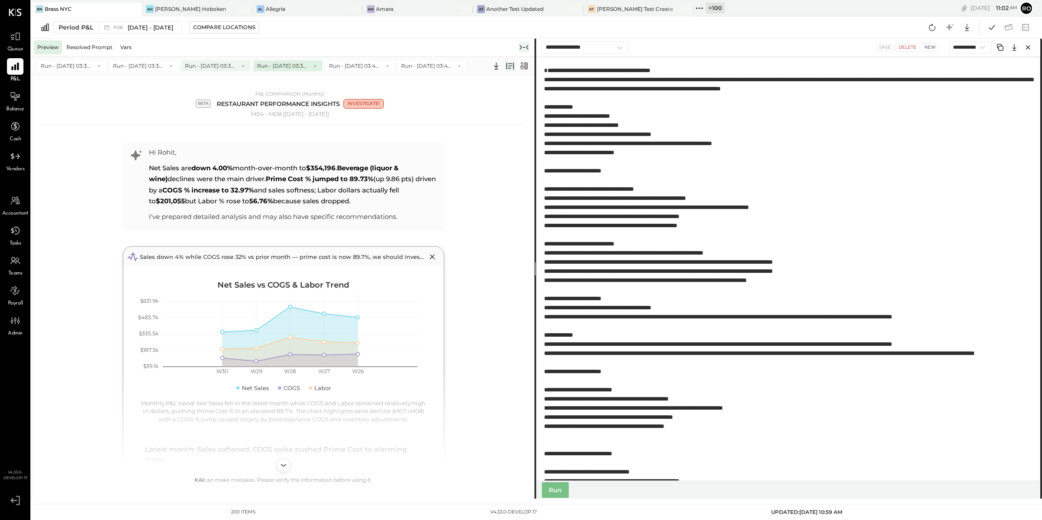
click at [227, 65] on span "Run - [DATE] 03:39 PM" at bounding box center [211, 65] width 52 height 7
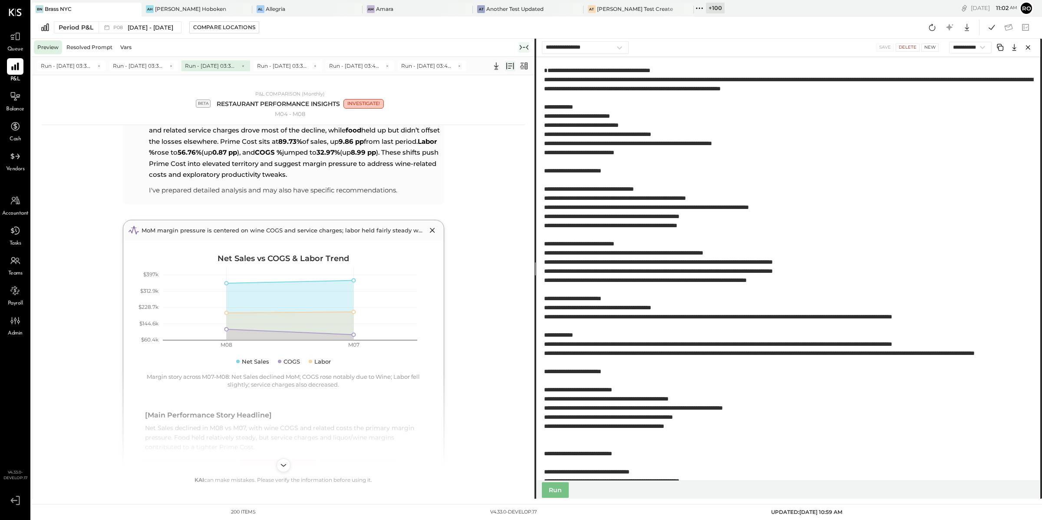
scroll to position [96, 0]
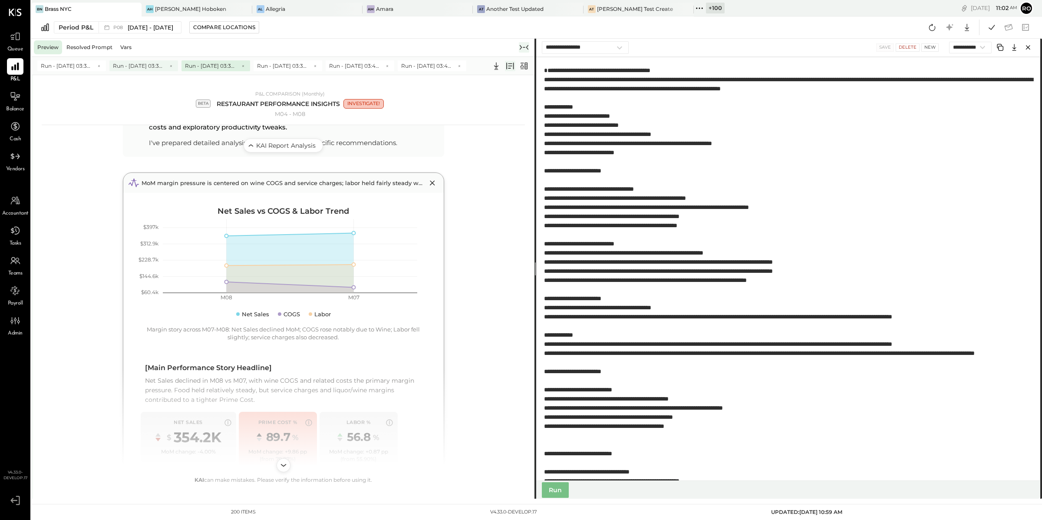
click at [143, 61] on div "Run - [DATE] 03:38 PM" at bounding box center [143, 65] width 69 height 11
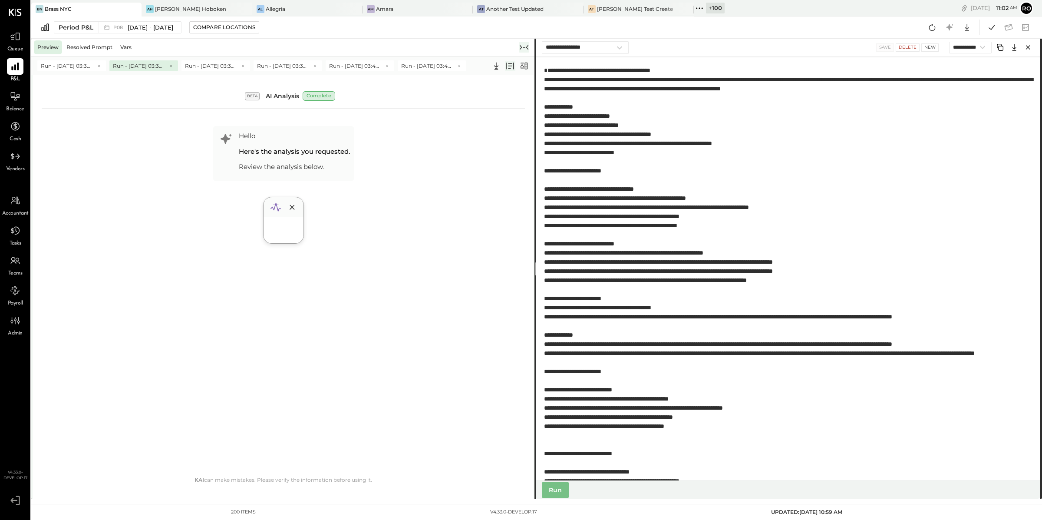
scroll to position [0, 0]
click at [359, 66] on span "Run - [DATE] 03:40 PM" at bounding box center [355, 65] width 52 height 7
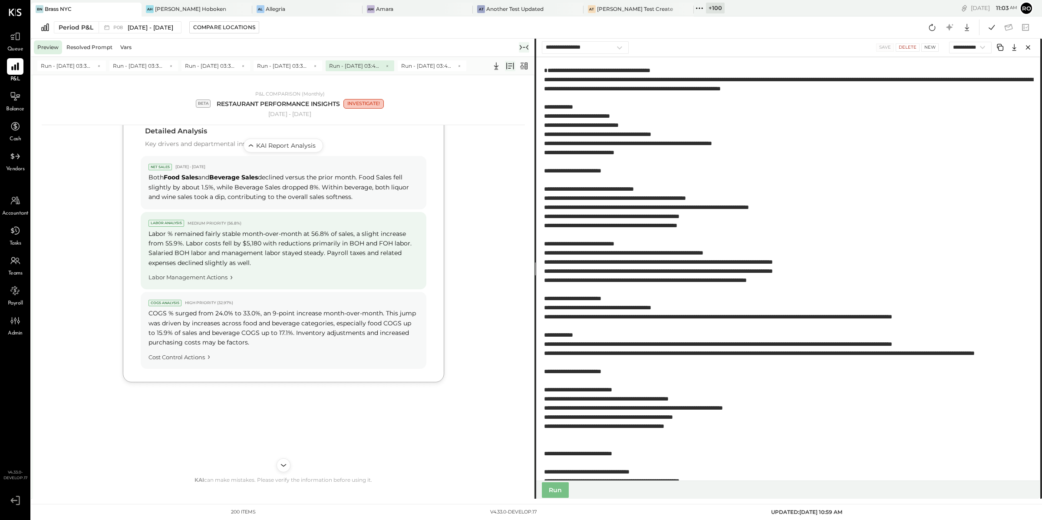
scroll to position [511, 0]
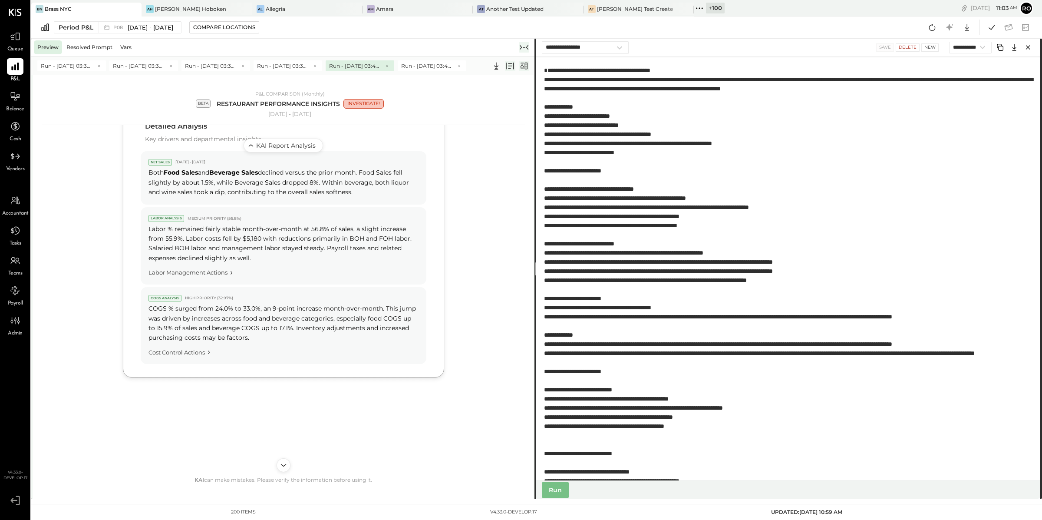
click at [524, 67] on icon at bounding box center [524, 66] width 10 height 10
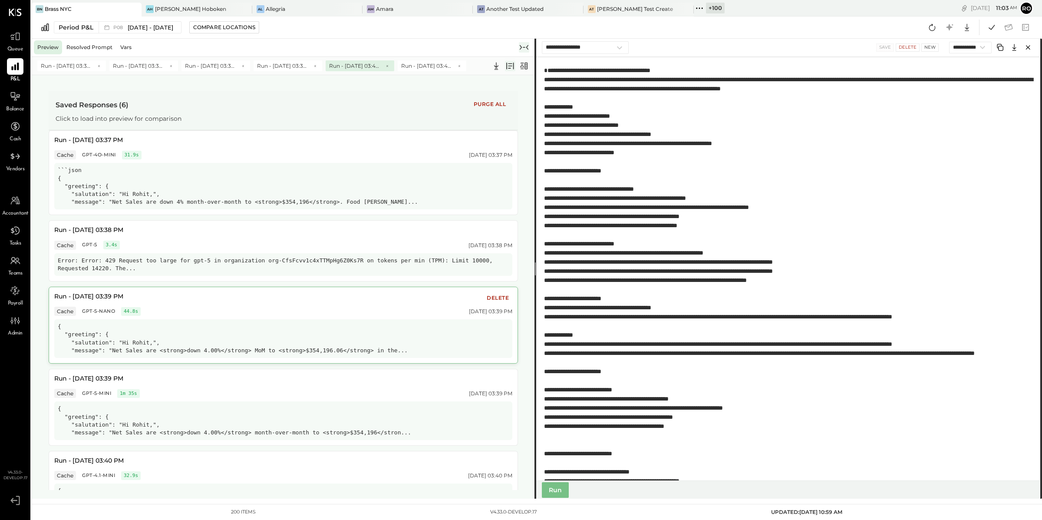
scroll to position [128, 0]
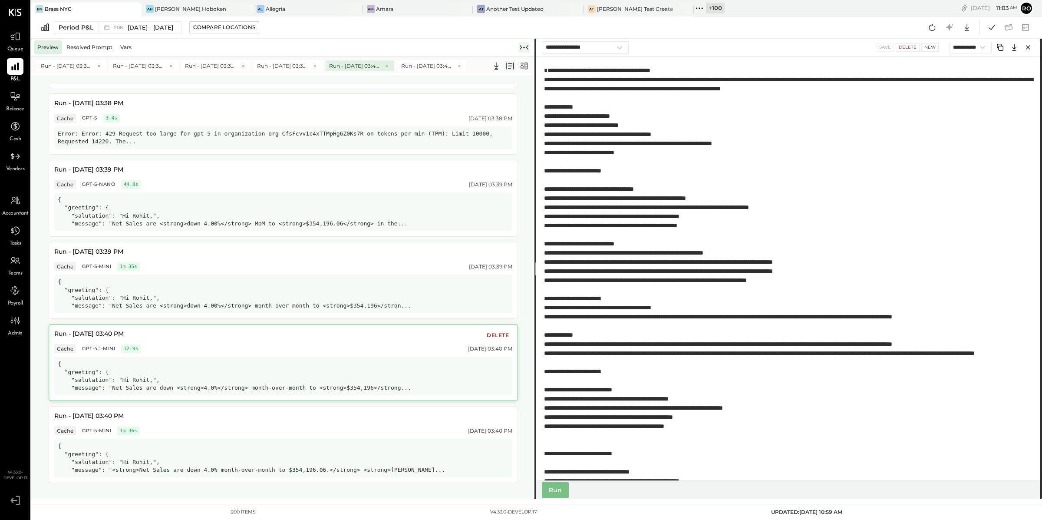
click at [268, 363] on div "{ "greeting": { "salutation": "Hi Rohit,", "message": "Net Sales are down <stro…" at bounding box center [283, 375] width 458 height 39
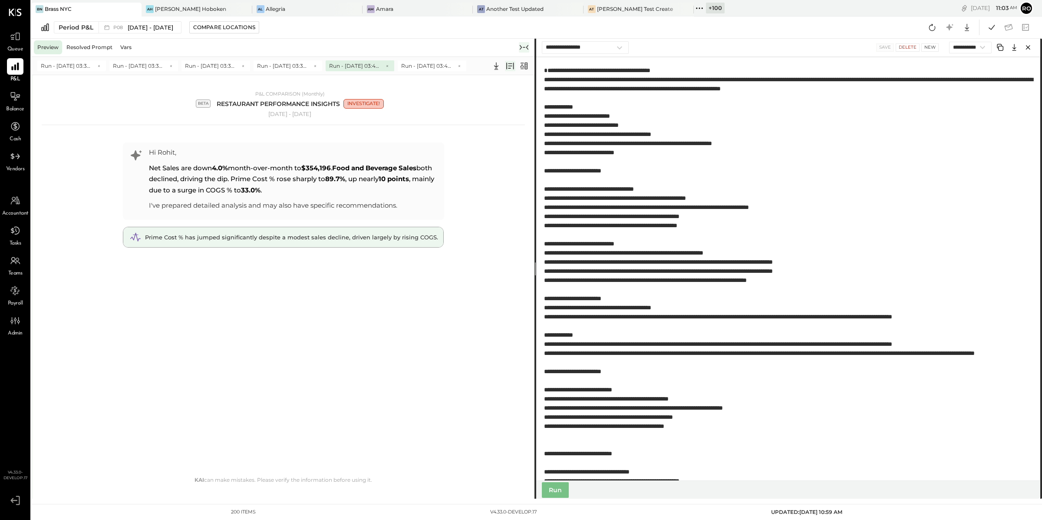
click at [290, 235] on span "Prime Cost % has jumped significantly despite a modest sales decline, driven la…" at bounding box center [291, 237] width 293 height 7
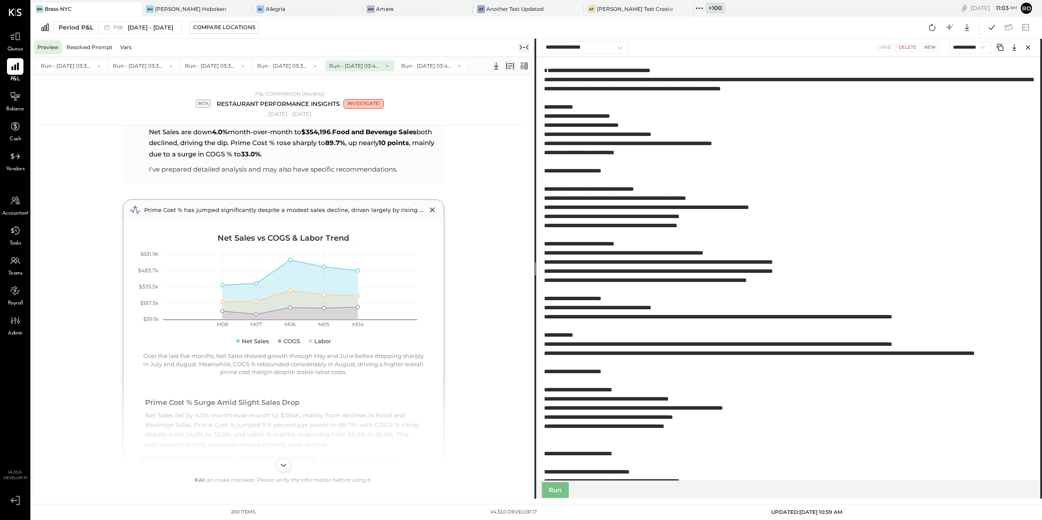
scroll to position [35, 0]
click at [524, 66] on icon at bounding box center [524, 66] width 10 height 10
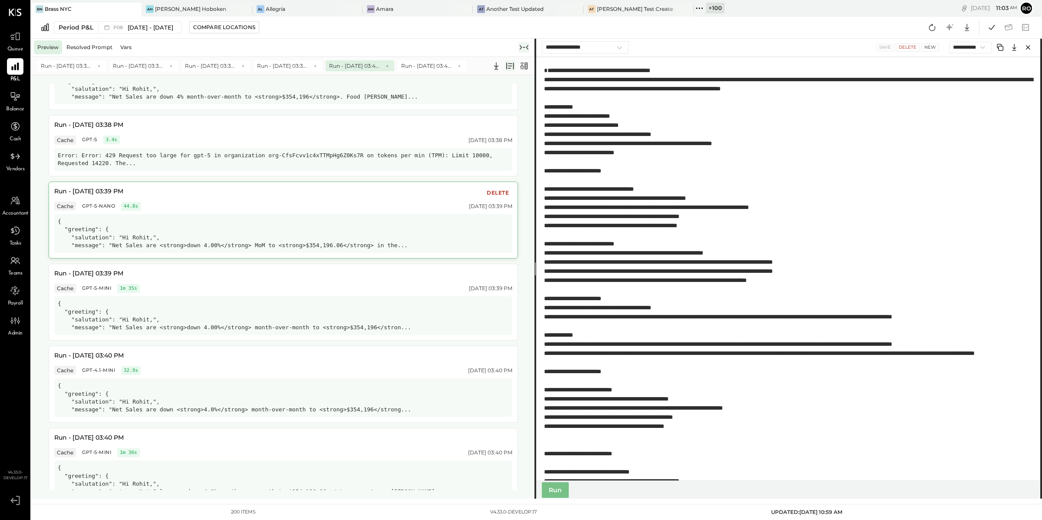
scroll to position [128, 0]
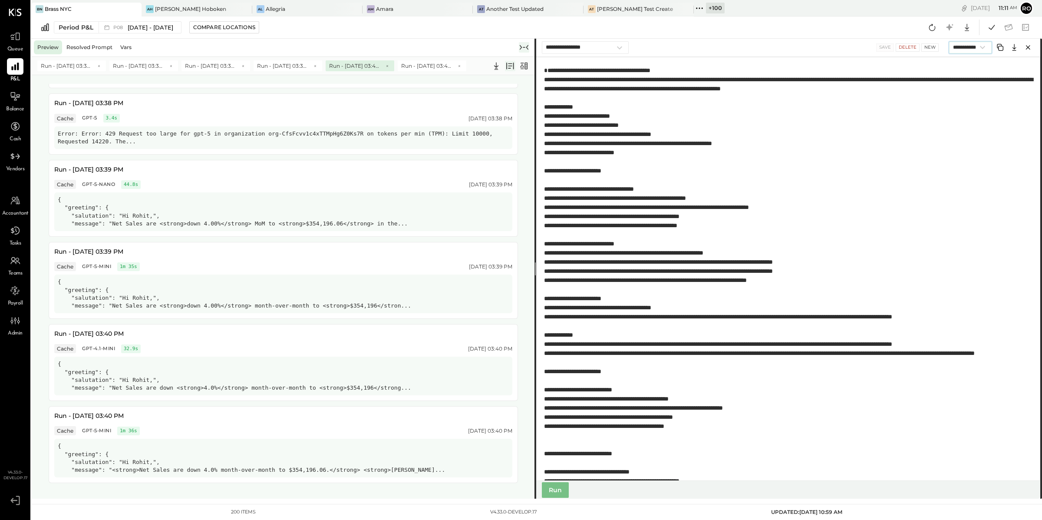
click at [975, 46] on select "**********" at bounding box center [970, 48] width 43 height 12
click at [949, 42] on select "**********" at bounding box center [970, 48] width 43 height 12
click at [560, 489] on button "Run" at bounding box center [555, 490] width 27 height 16
click at [527, 67] on icon at bounding box center [524, 66] width 7 height 7
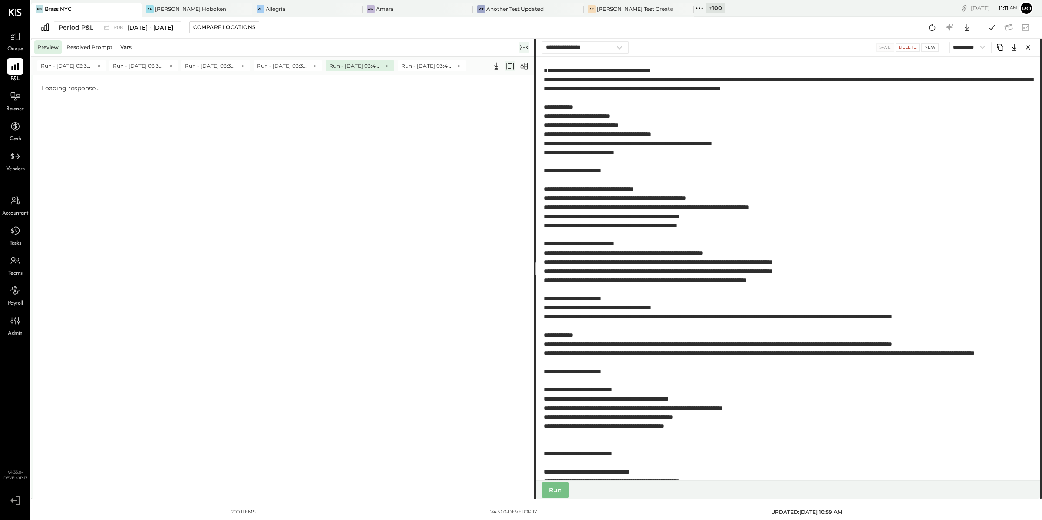
click at [509, 67] on icon at bounding box center [510, 66] width 10 height 10
click at [510, 68] on icon at bounding box center [510, 66] width 10 height 10
click at [524, 65] on icon at bounding box center [524, 66] width 10 height 10
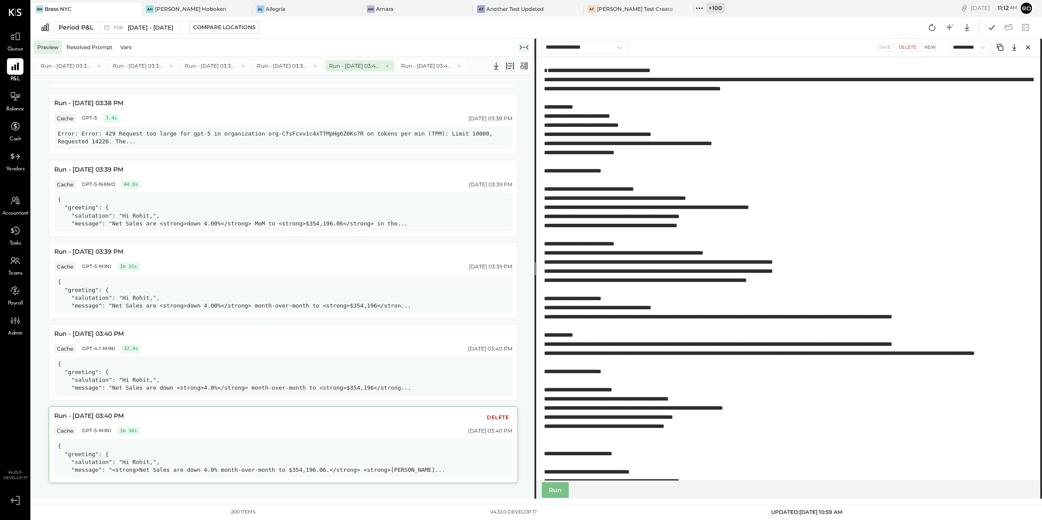
click at [318, 421] on div "Run - [DATE] 03:40 PM Delete" at bounding box center [283, 417] width 458 height 11
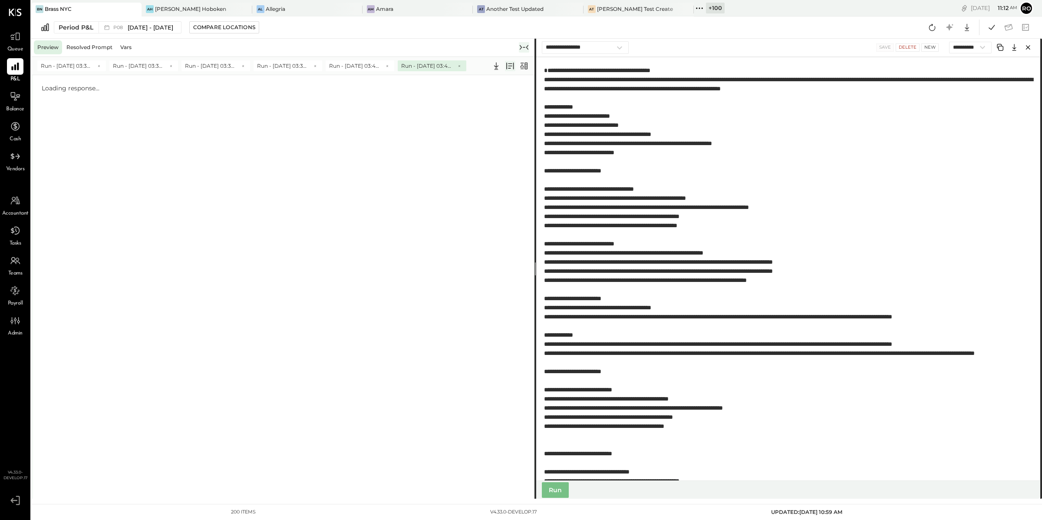
click at [511, 66] on icon at bounding box center [510, 66] width 10 height 10
click at [525, 67] on icon at bounding box center [524, 66] width 7 height 7
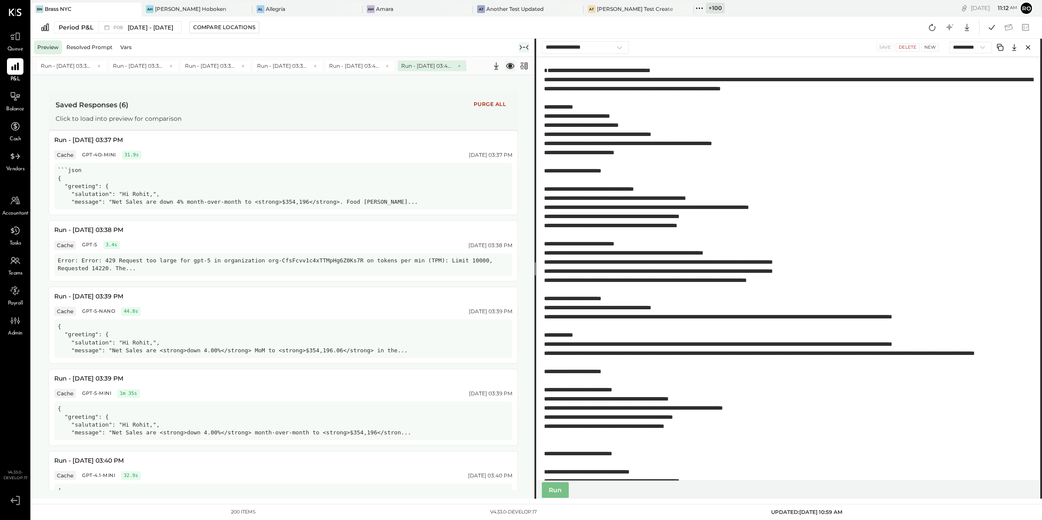
click at [513, 68] on icon at bounding box center [510, 66] width 10 height 10
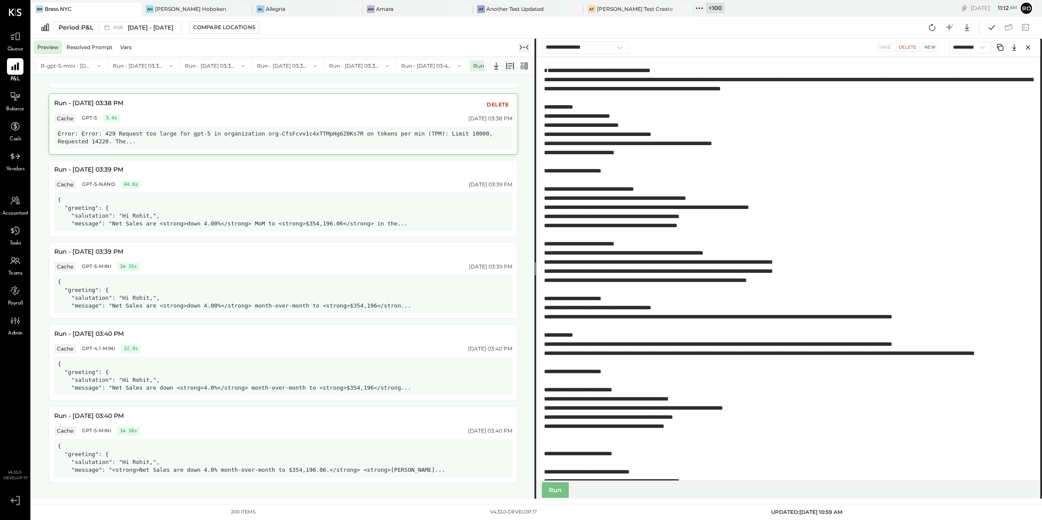
scroll to position [0, 0]
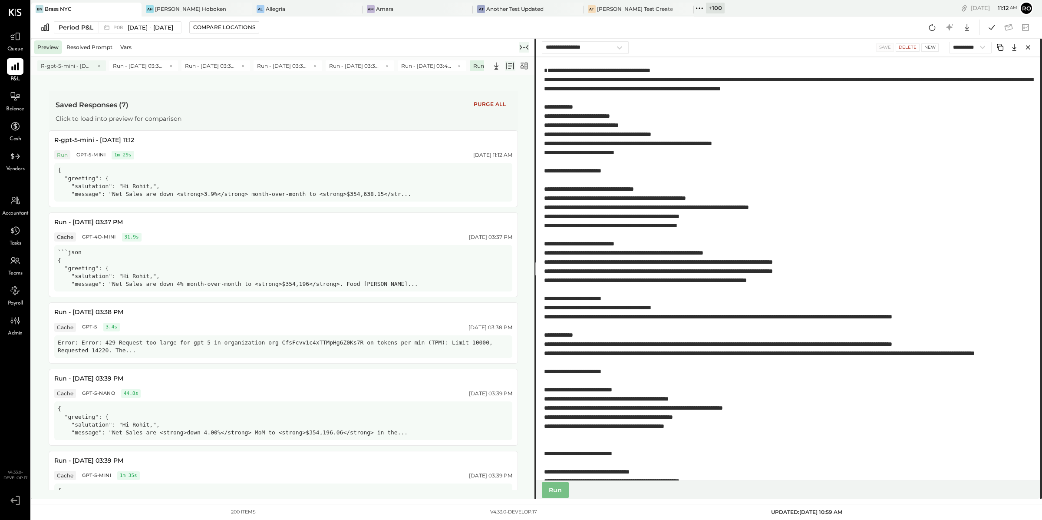
click at [59, 63] on span "R-gpt-5-mini - [DATE] 11:12" at bounding box center [67, 65] width 52 height 7
click at [267, 145] on div "R-gpt-5-mini - [DATE] 11:12 Delete" at bounding box center [283, 141] width 458 height 11
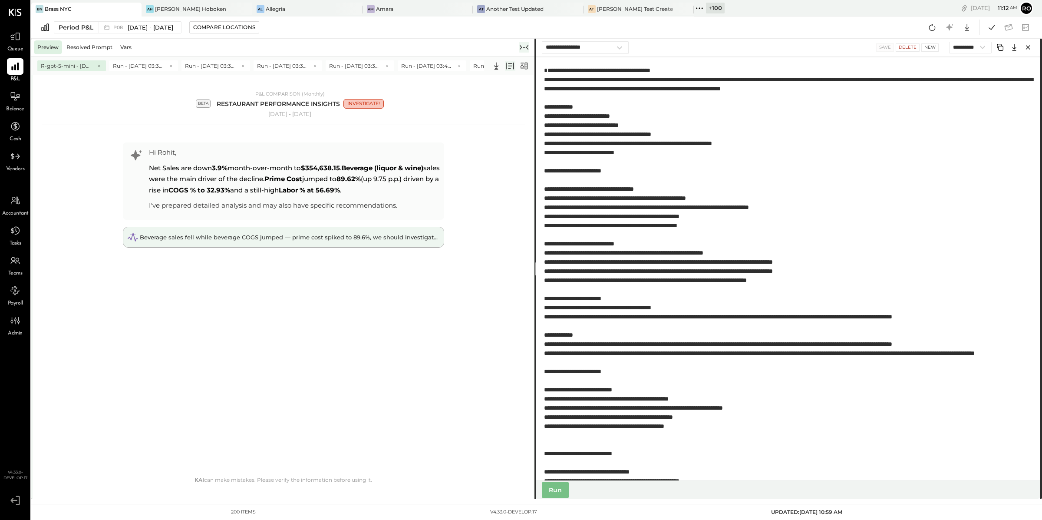
click at [290, 236] on span "Beverage sales fell while beverage COGS jumped — prime cost spiked to 89.6%, we…" at bounding box center [356, 237] width 433 height 7
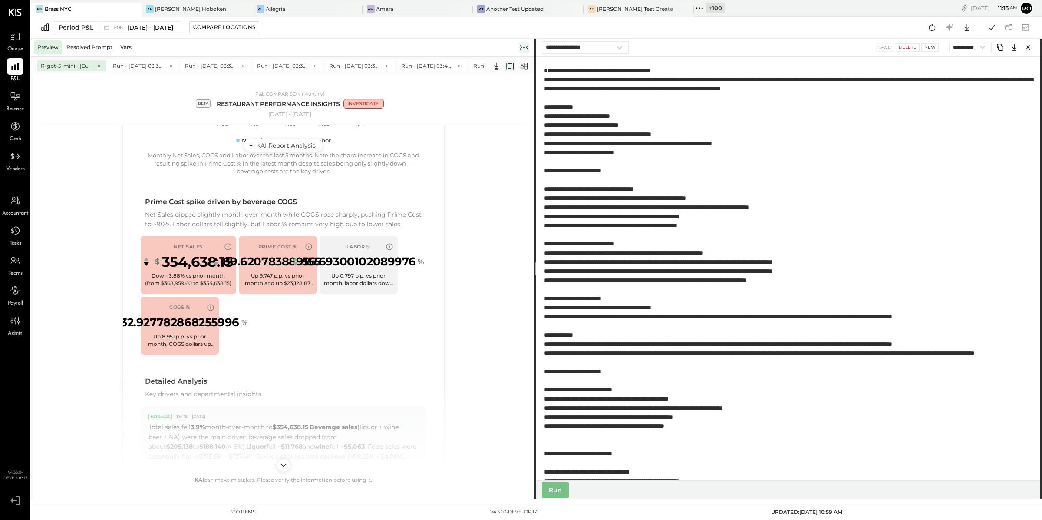
scroll to position [313, 0]
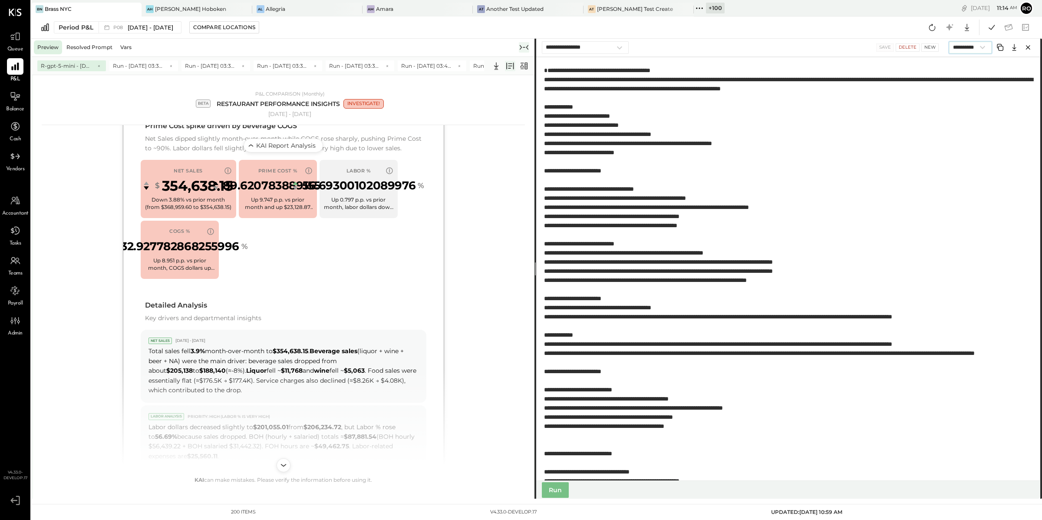
click at [980, 47] on select "**********" at bounding box center [970, 48] width 43 height 12
select select "*******"
click at [949, 42] on select "**********" at bounding box center [970, 48] width 43 height 12
click at [564, 490] on button "Run" at bounding box center [555, 490] width 27 height 16
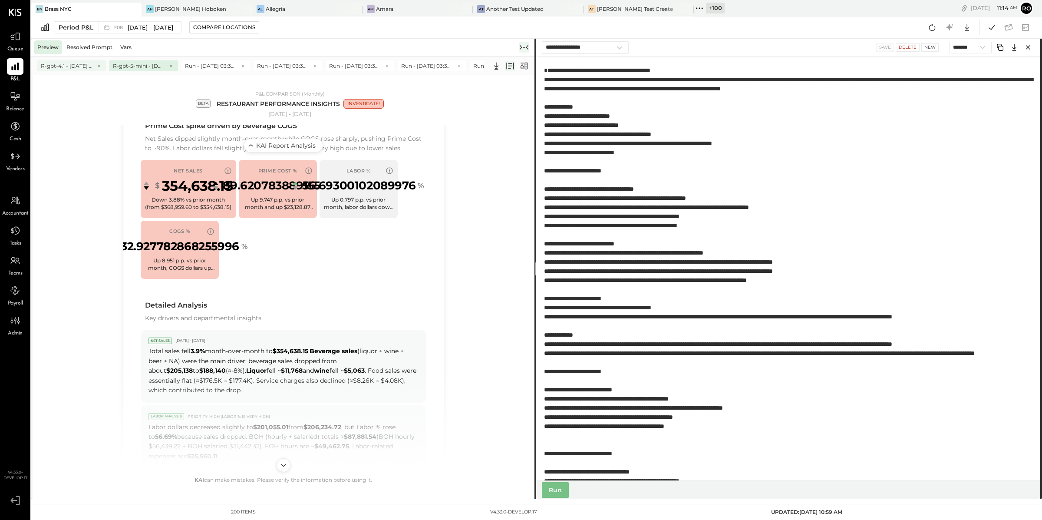
click at [68, 66] on span "R-gpt-4.1 - [DATE] 11:14" at bounding box center [67, 65] width 52 height 7
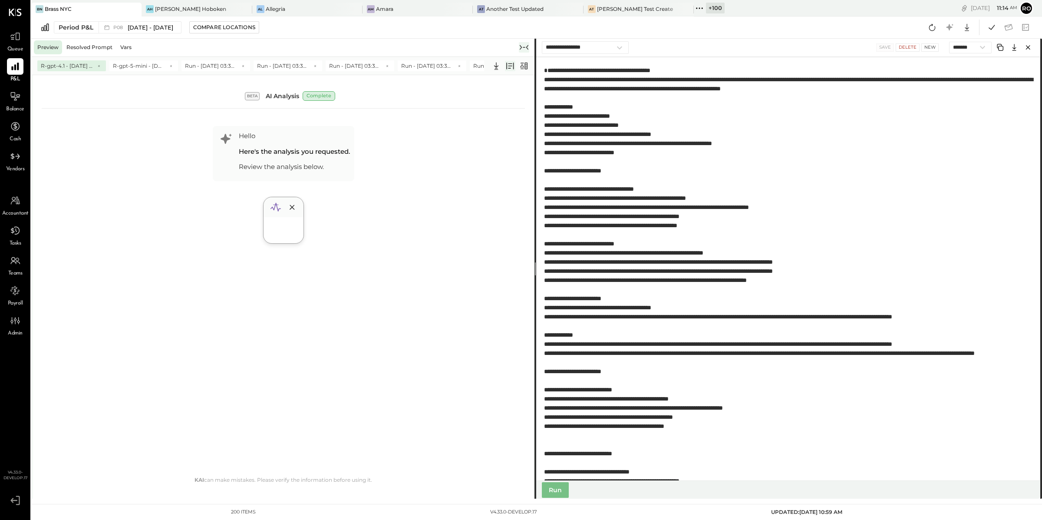
click at [510, 66] on icon at bounding box center [509, 66] width 7 height 7
